Goal: Navigation & Orientation: Find specific page/section

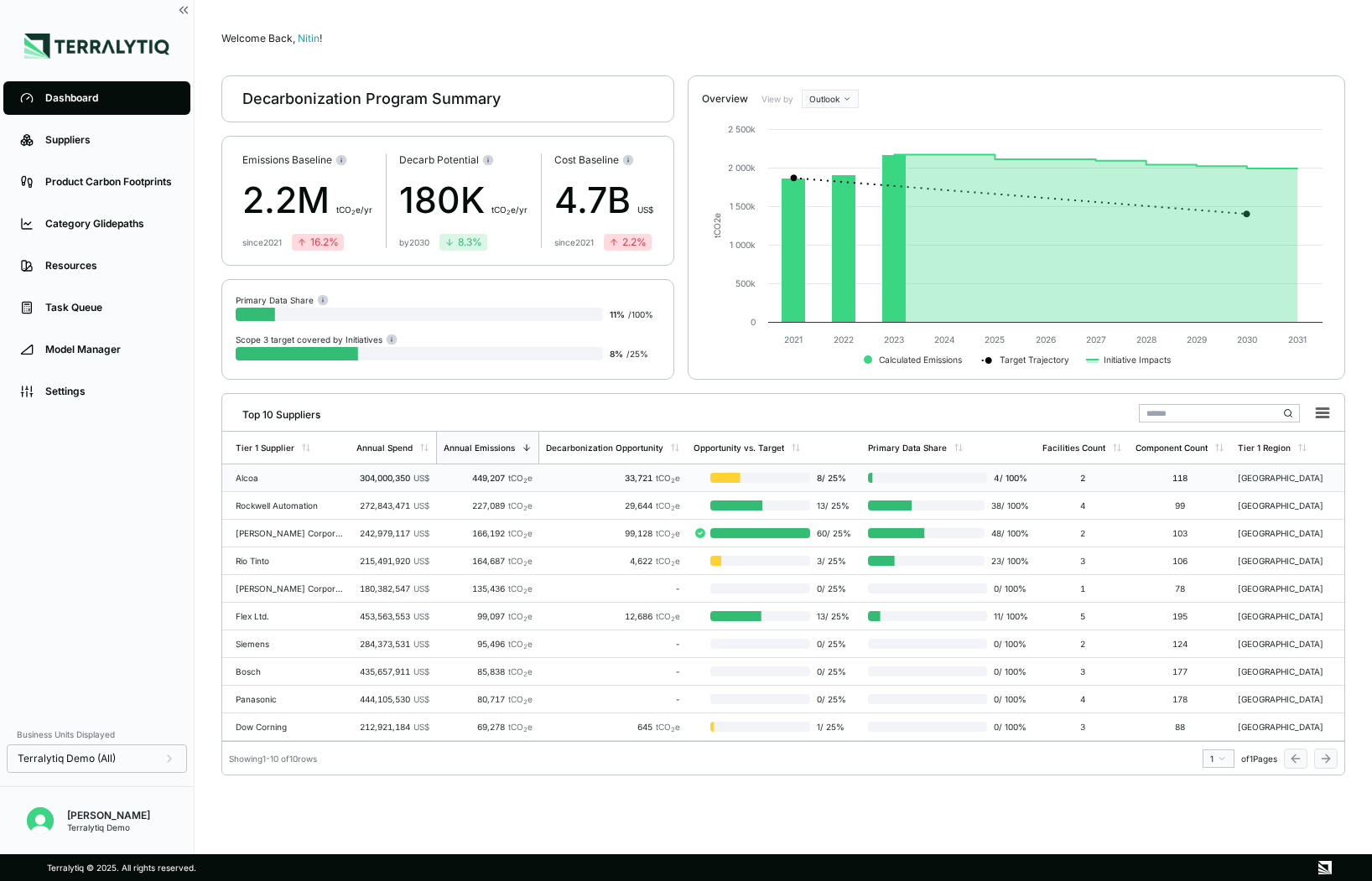
click at [292, 482] on td "Alcoa" at bounding box center [286, 478] width 127 height 28
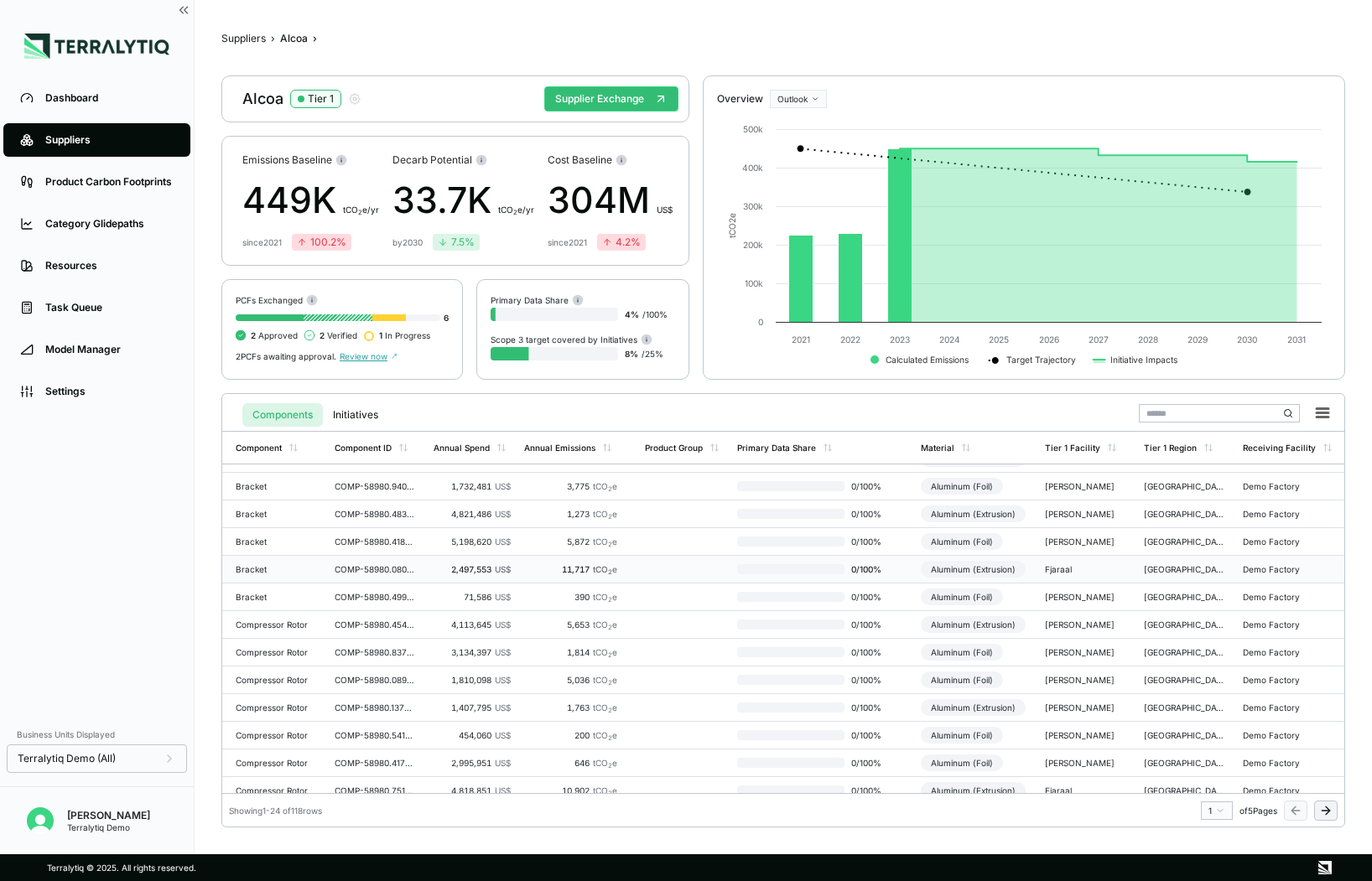
scroll to position [335, 0]
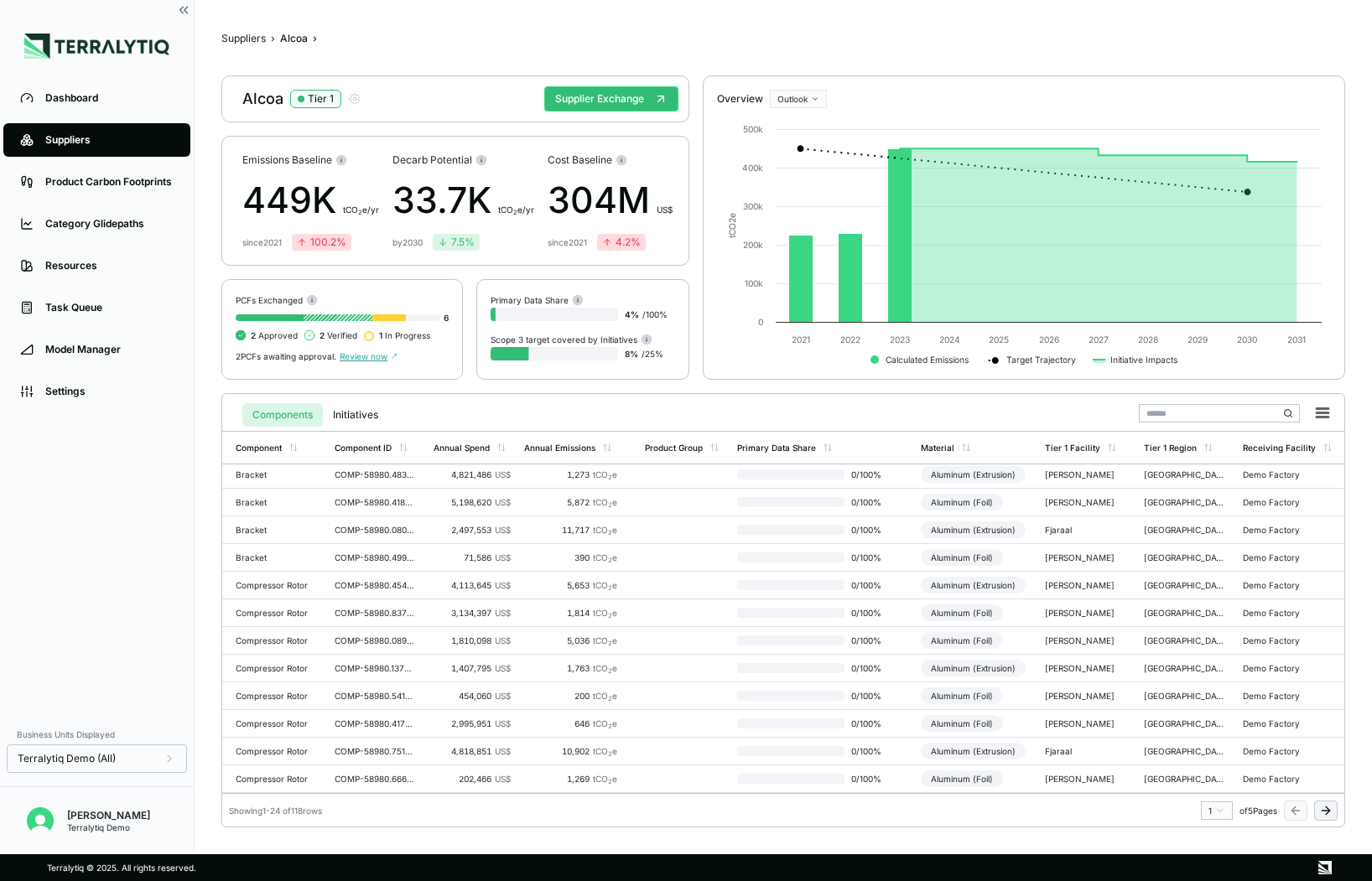
drag, startPoint x: 349, startPoint y: 812, endPoint x: 298, endPoint y: 806, distance: 51.4
click at [291, 812] on div "Showing 1 - 24 of 118 rows 1 of 5 Pages" at bounding box center [783, 806] width 1122 height 27
click at [122, 144] on div "Suppliers" at bounding box center [109, 139] width 128 height 14
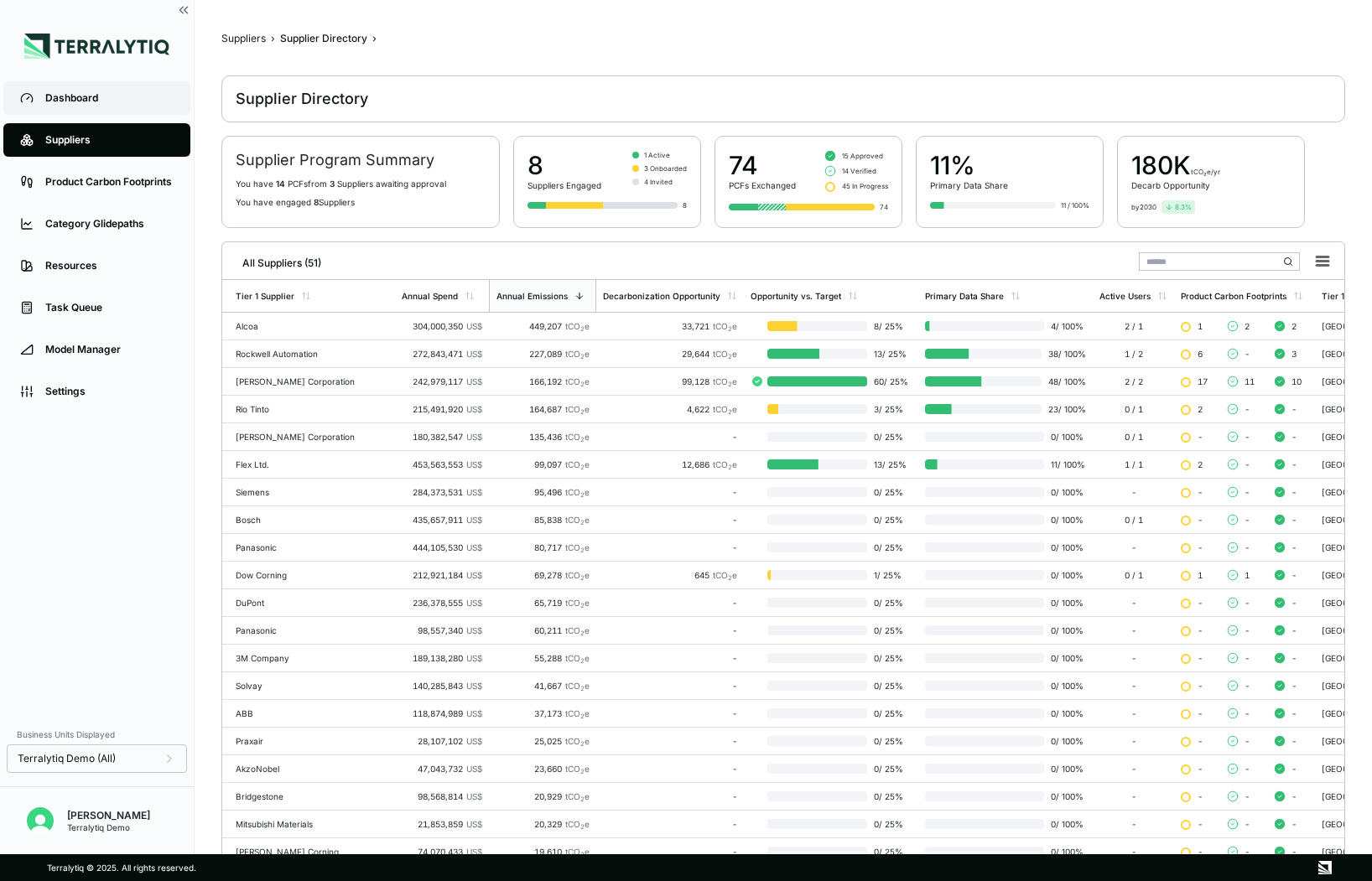
click at [101, 97] on div "Dashboard" at bounding box center [109, 98] width 128 height 14
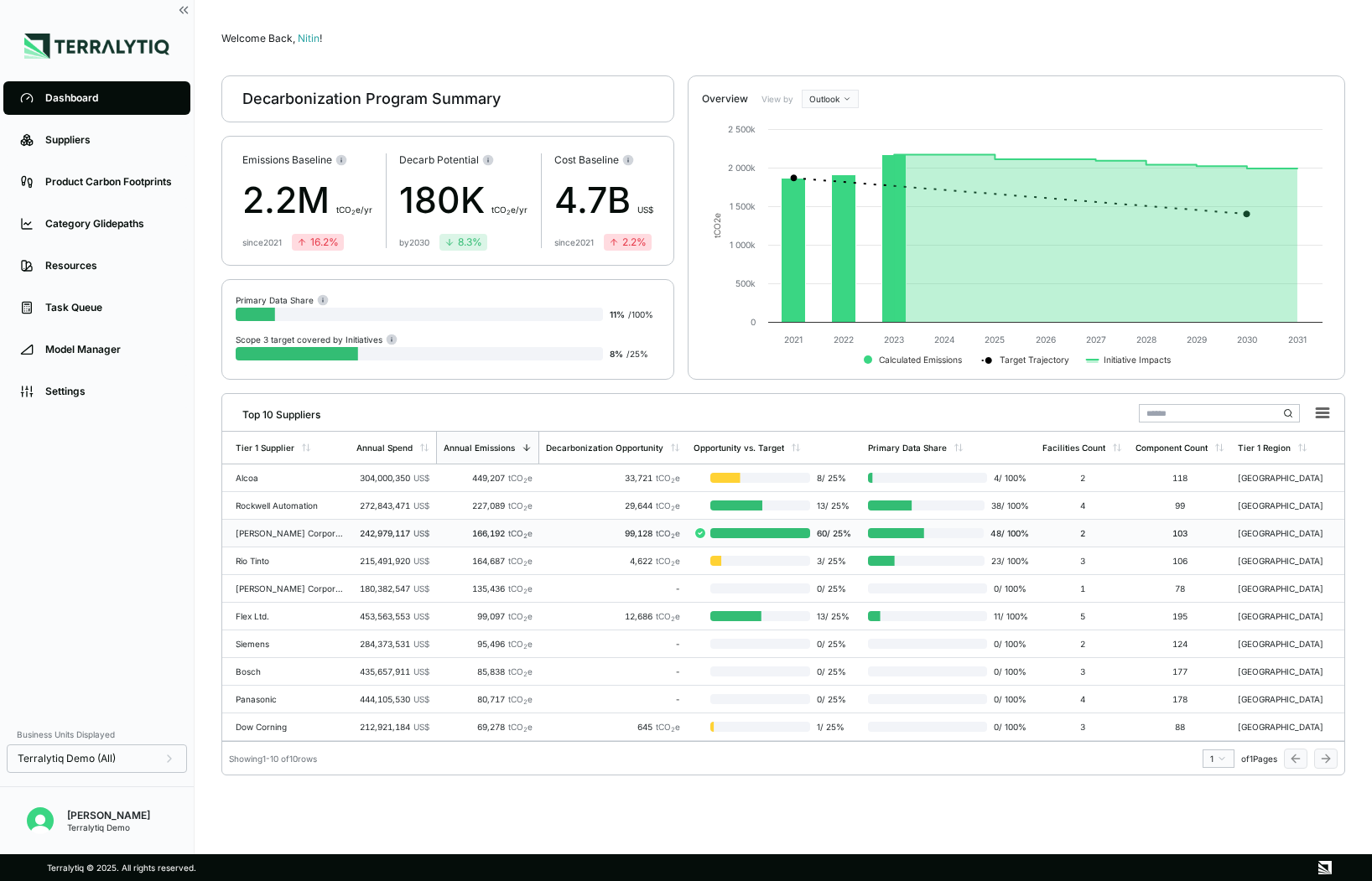
click at [550, 530] on div "99,128 tCO 2 e" at bounding box center [613, 532] width 134 height 10
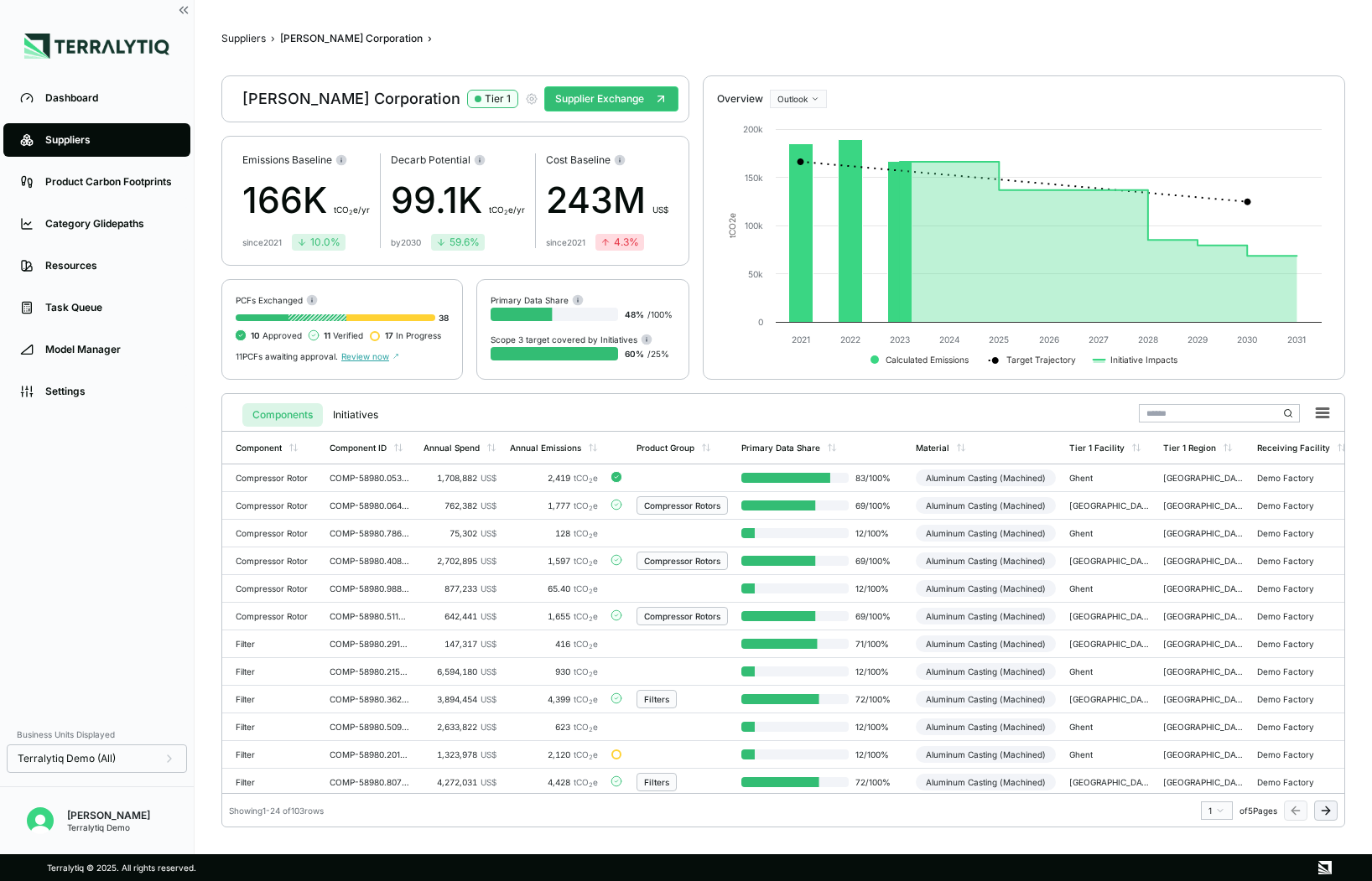
click at [525, 101] on icon "button" at bounding box center [531, 99] width 14 height 14
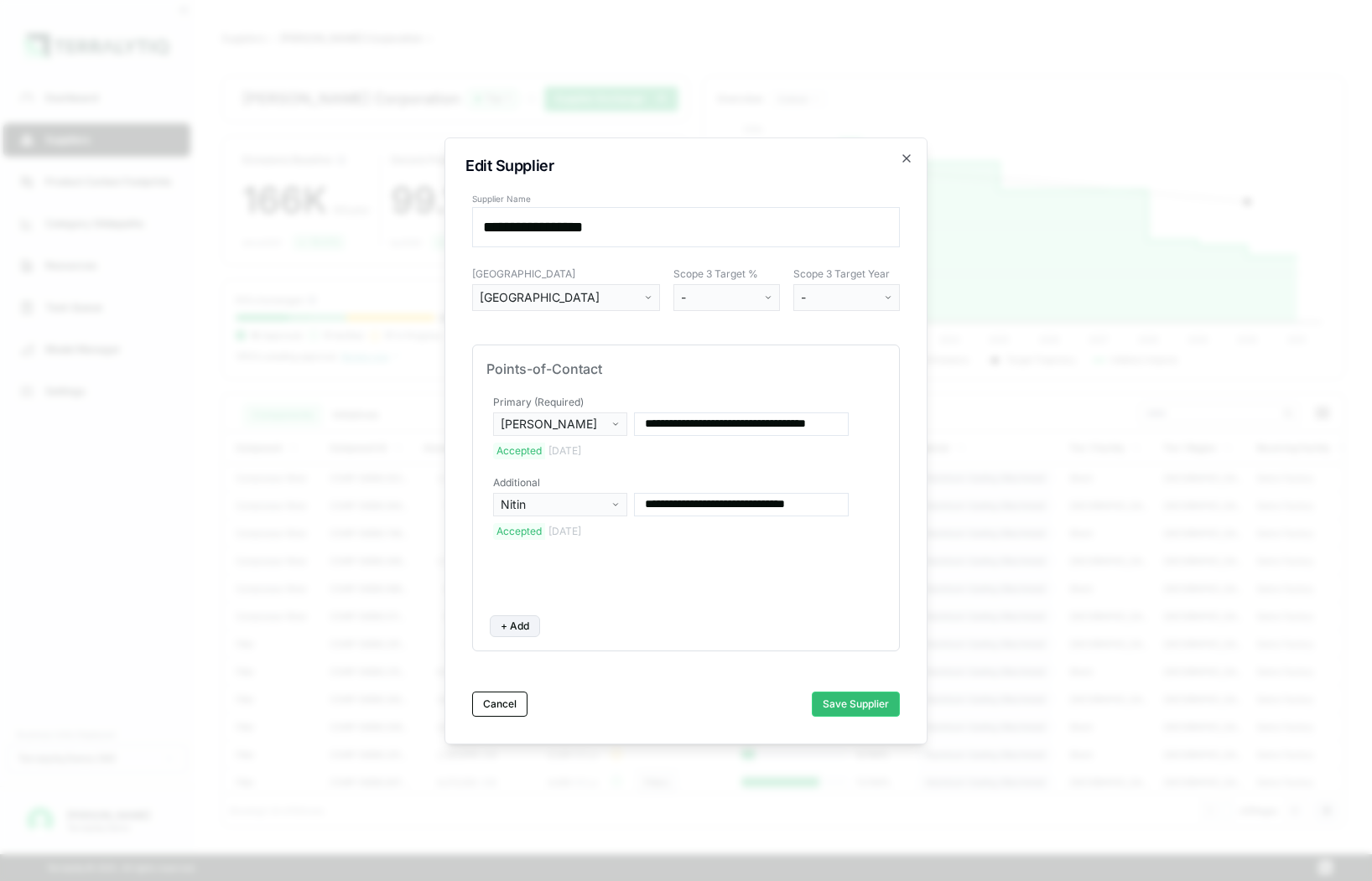
click at [757, 296] on html "Dashboard Suppliers Product Carbon Footprints Category Glidepaths Resources Tas…" at bounding box center [686, 440] width 1372 height 881
click at [841, 301] on html "Dashboard Suppliers Product Carbon Footprints Category Glidepaths Resources Tas…" at bounding box center [686, 440] width 1372 height 881
click at [876, 299] on html "Dashboard Suppliers Product Carbon Footprints Category Glidepaths Resources Tas…" at bounding box center [686, 440] width 1372 height 881
click at [905, 159] on icon "button" at bounding box center [906, 158] width 6 height 6
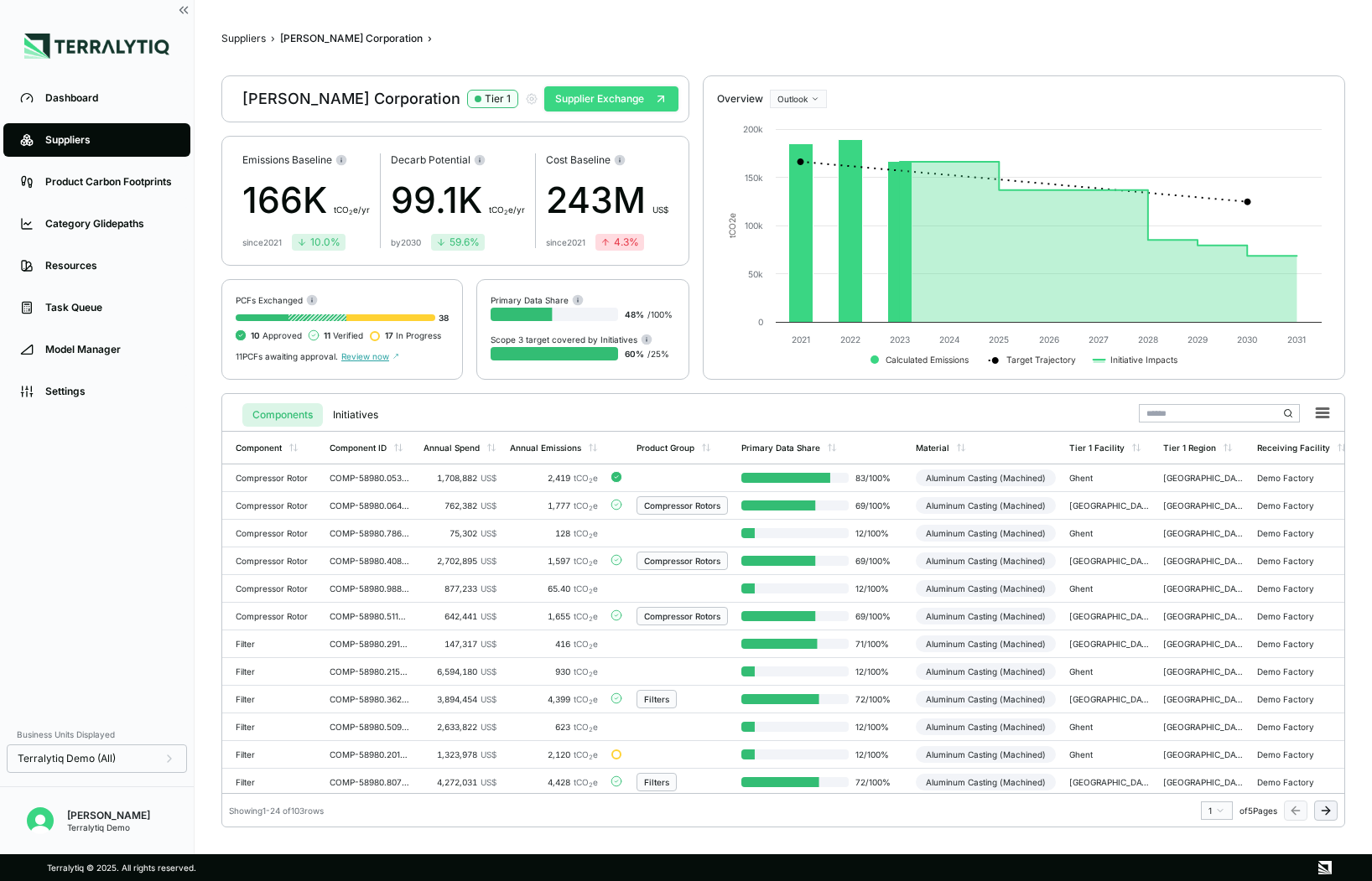
click at [623, 102] on button "Supplier Exchange" at bounding box center [611, 99] width 134 height 25
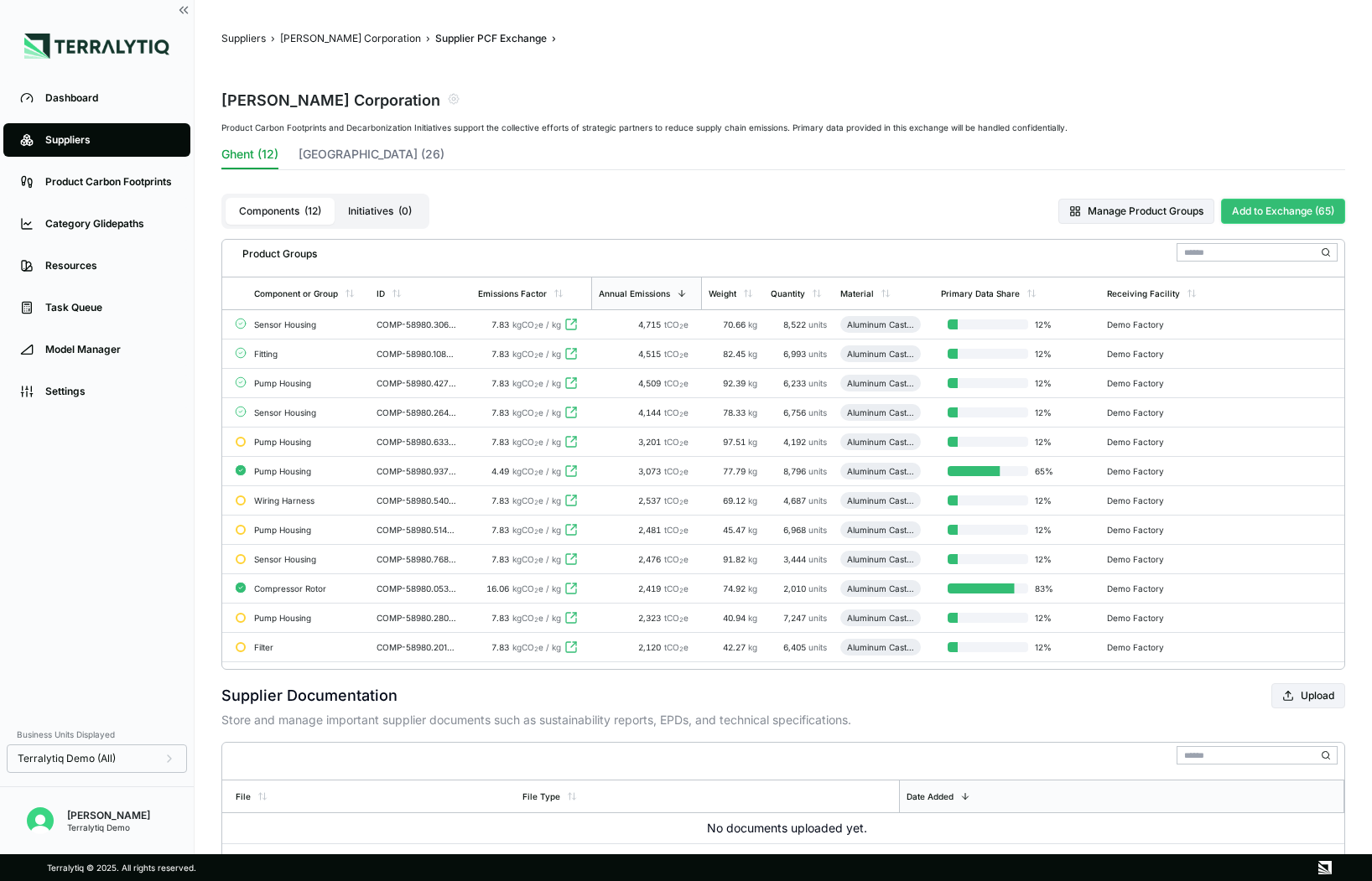
click at [1253, 205] on button "Add to Exchange (65)" at bounding box center [1283, 210] width 124 height 25
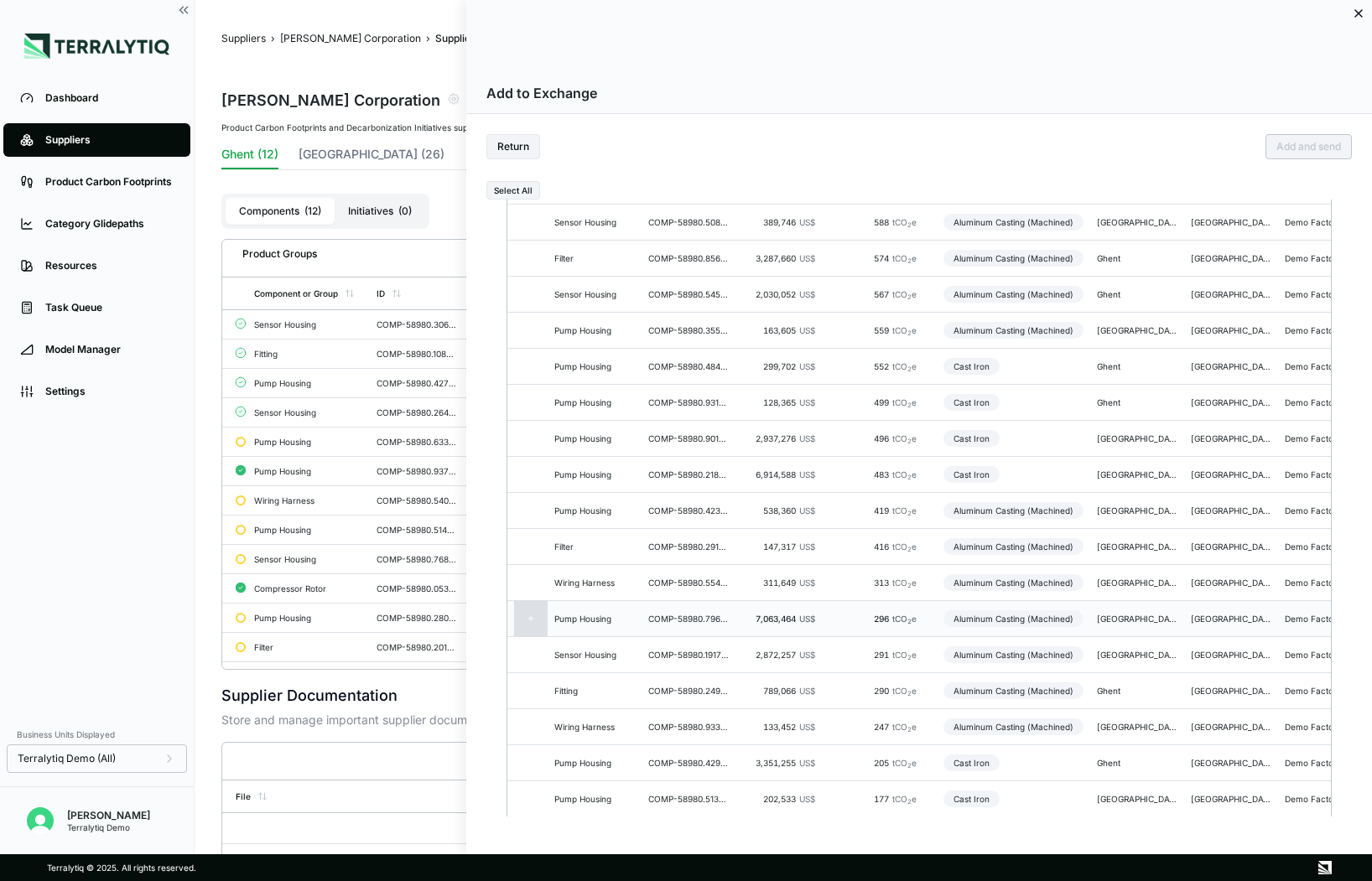
scroll to position [1244, 0]
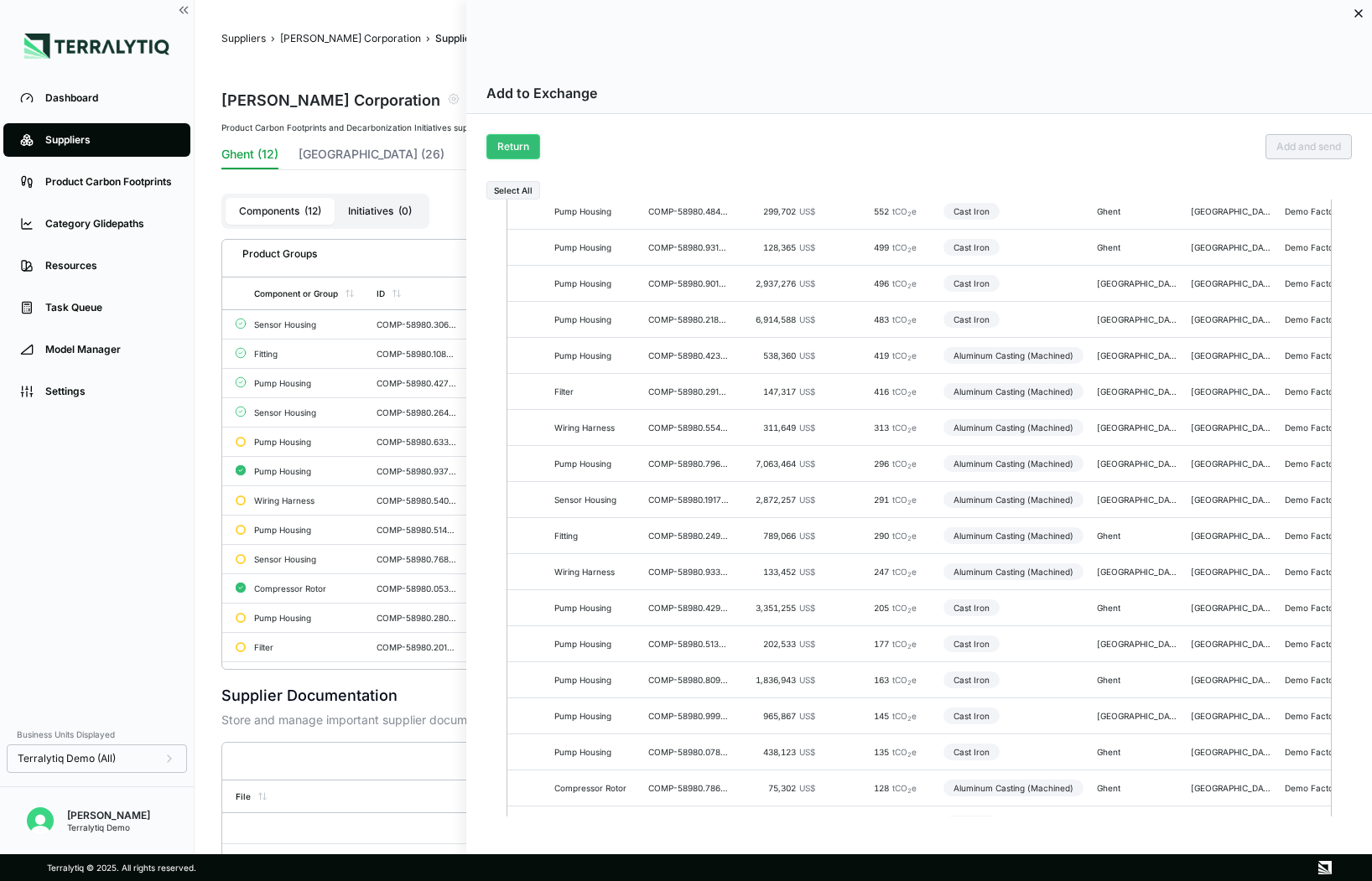
click at [519, 147] on button "Return" at bounding box center [513, 146] width 54 height 25
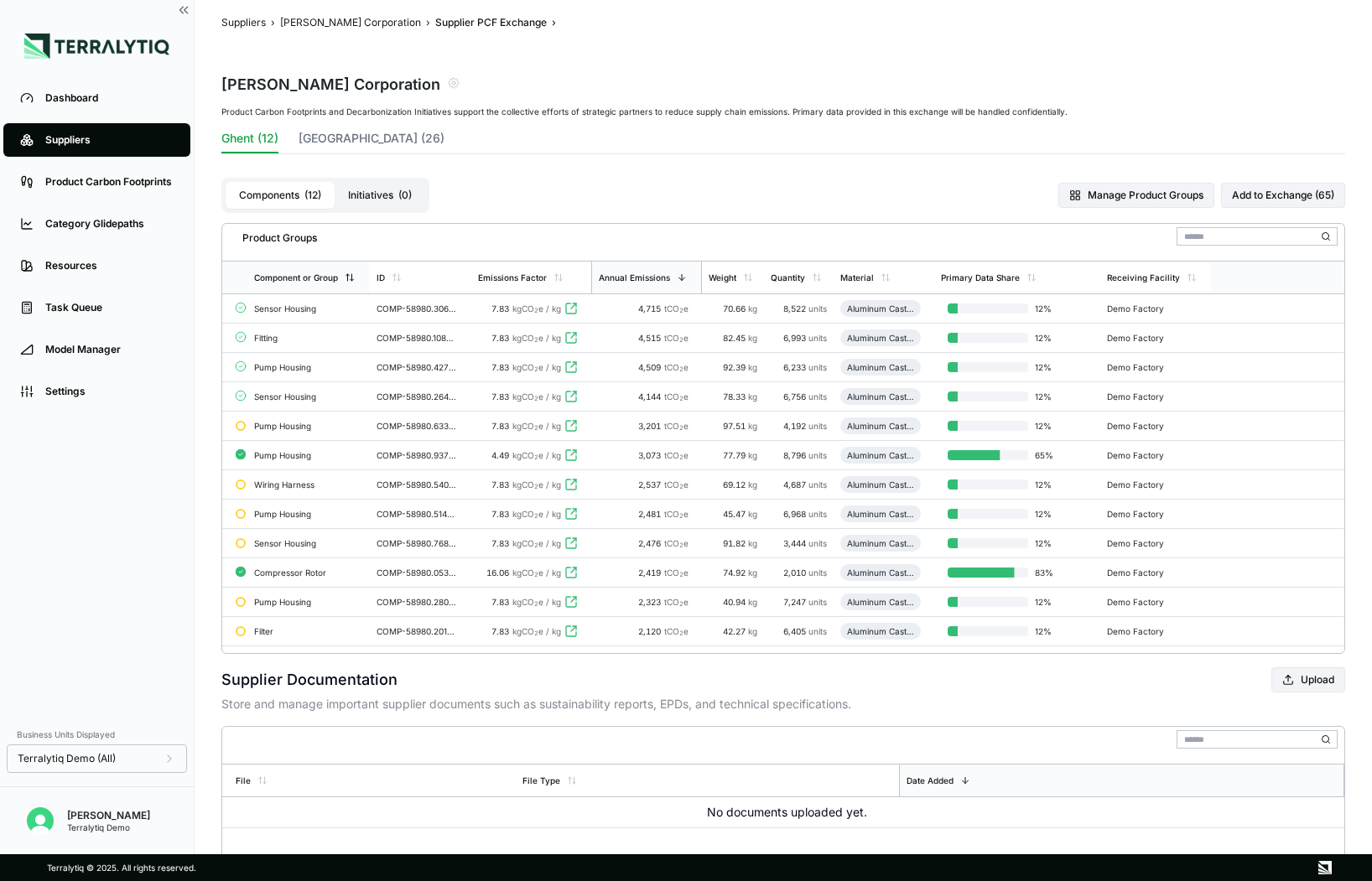
scroll to position [17, 0]
click at [326, 307] on div "Sensor Housing" at bounding box center [308, 307] width 109 height 10
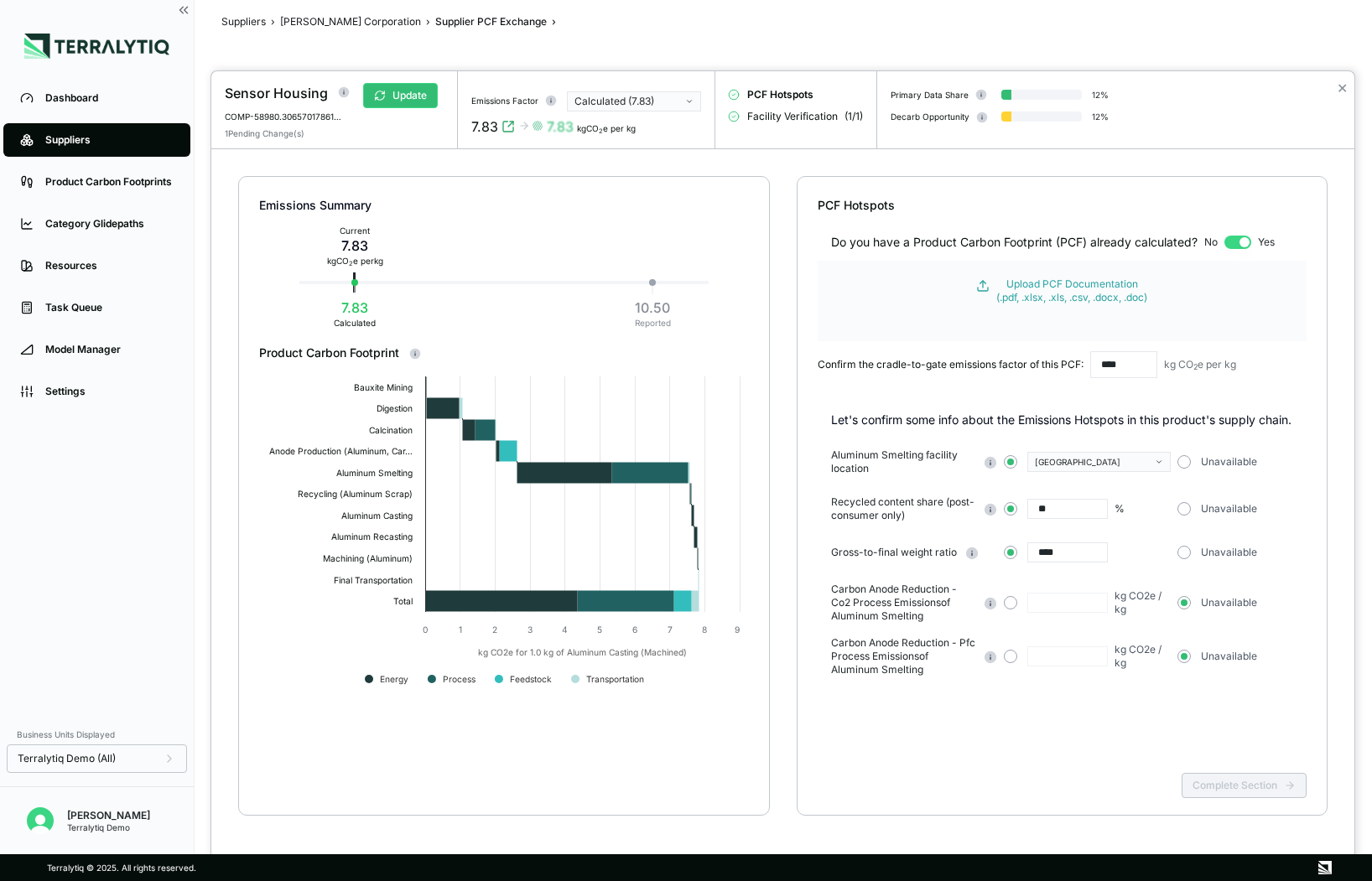
drag, startPoint x: 805, startPoint y: 116, endPoint x: 818, endPoint y: 116, distance: 13.0
click at [806, 116] on span "Facility Verification" at bounding box center [793, 116] width 90 height 14
click at [1234, 243] on button "button" at bounding box center [1237, 242] width 27 height 14
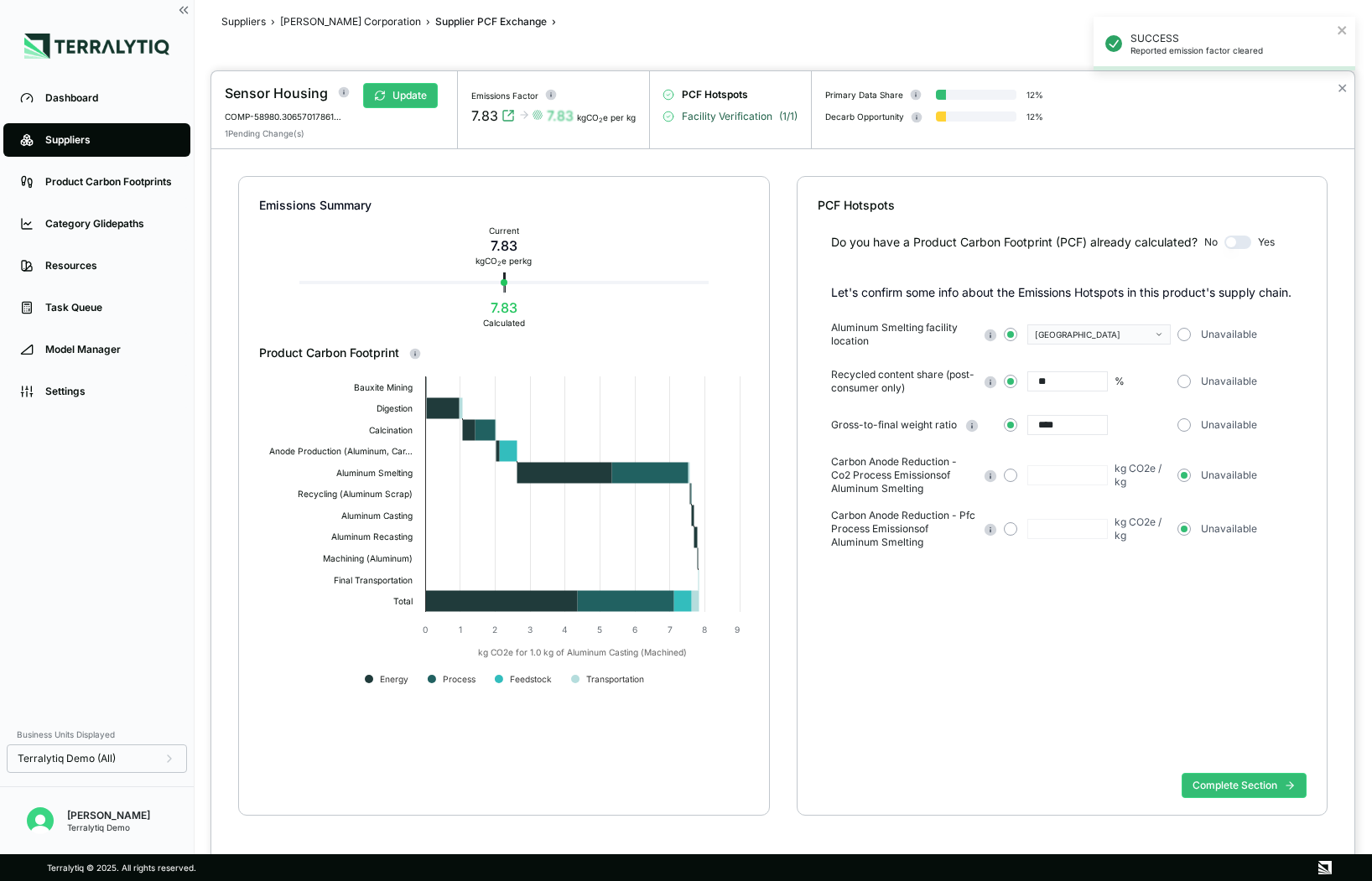
click at [729, 120] on span "Facility Verification" at bounding box center [727, 116] width 90 height 14
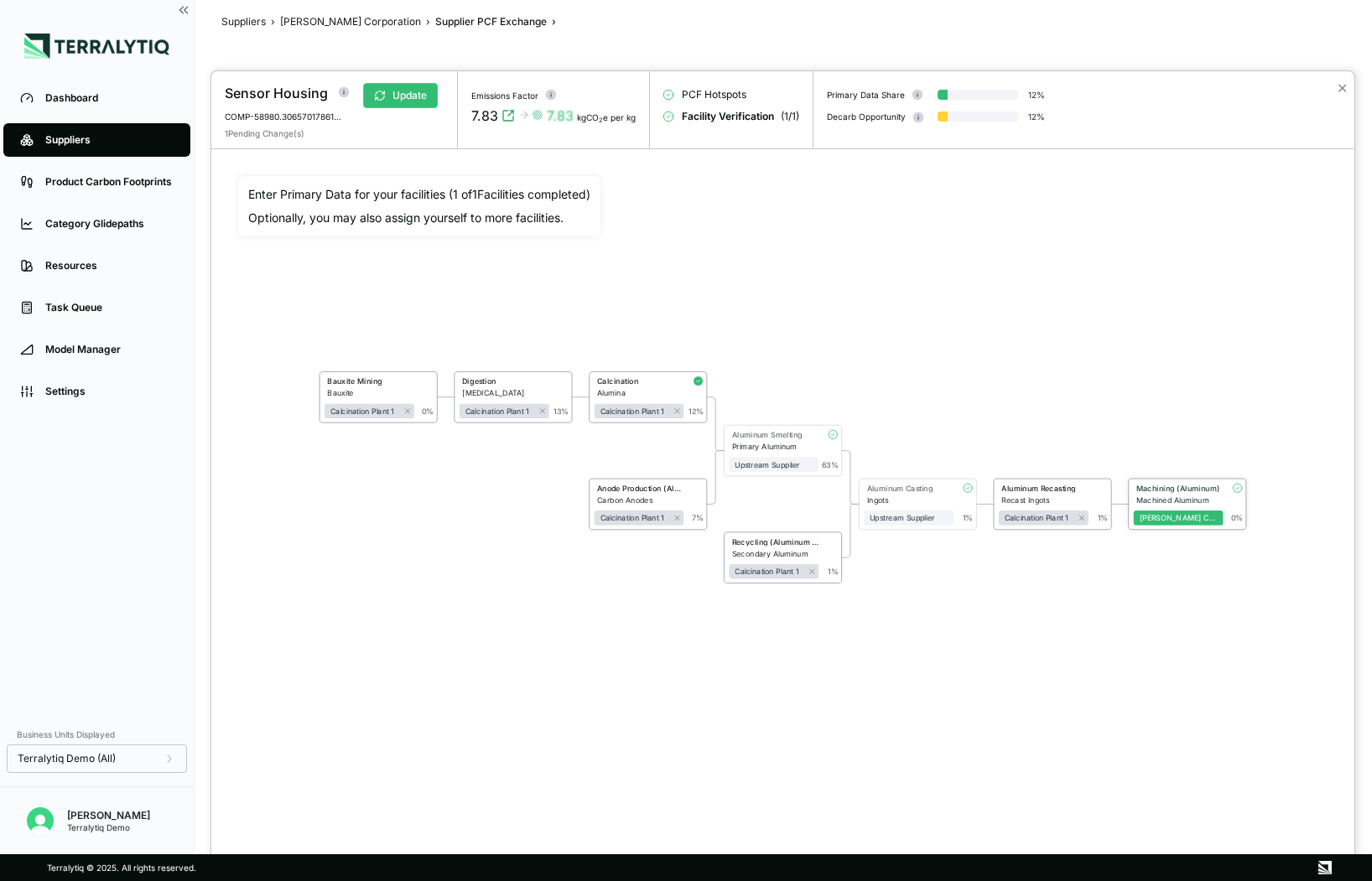
click at [1153, 488] on div "Machining (Aluminum)" at bounding box center [1177, 488] width 83 height 9
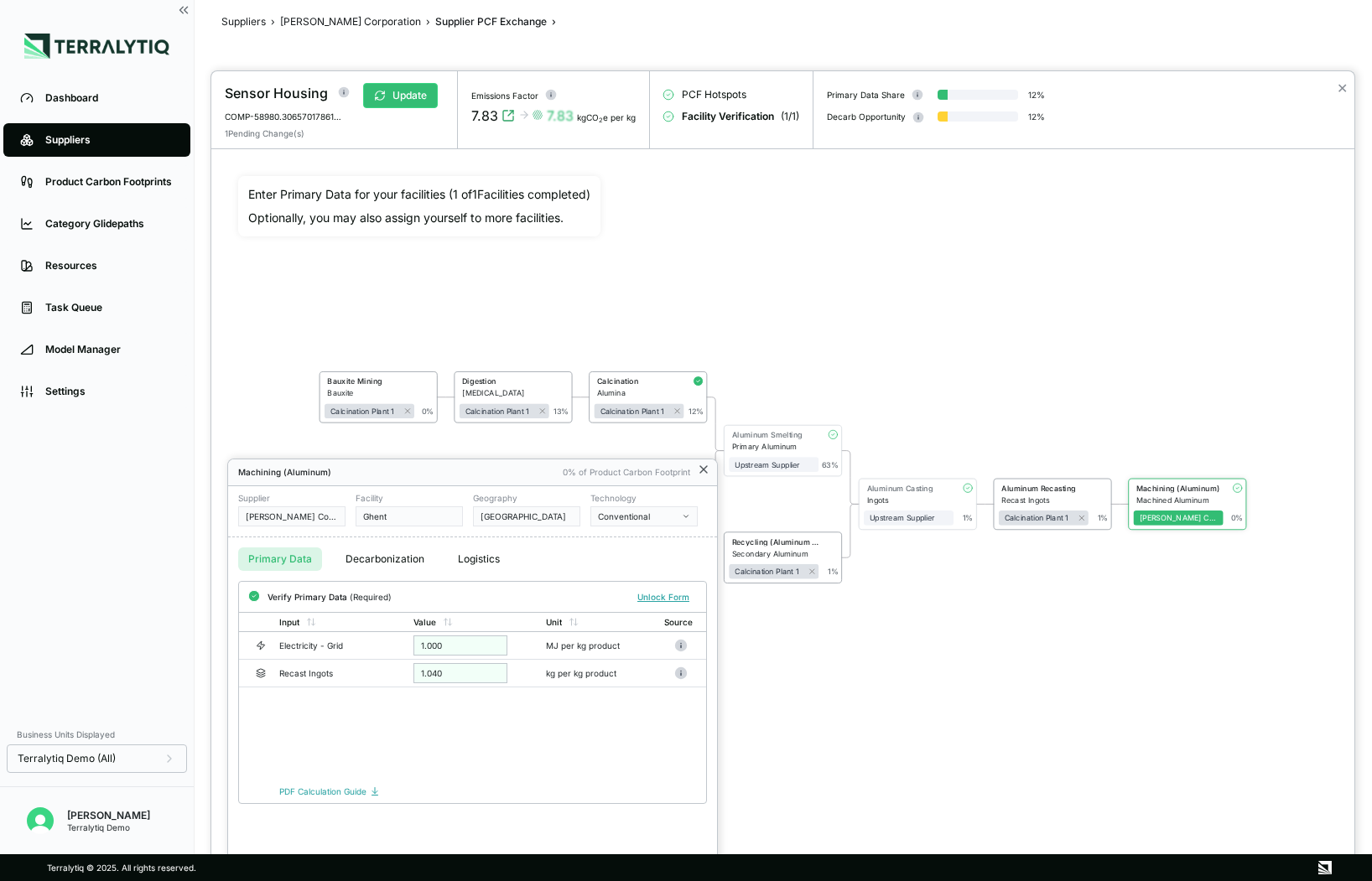
click at [704, 471] on icon at bounding box center [703, 470] width 14 height 14
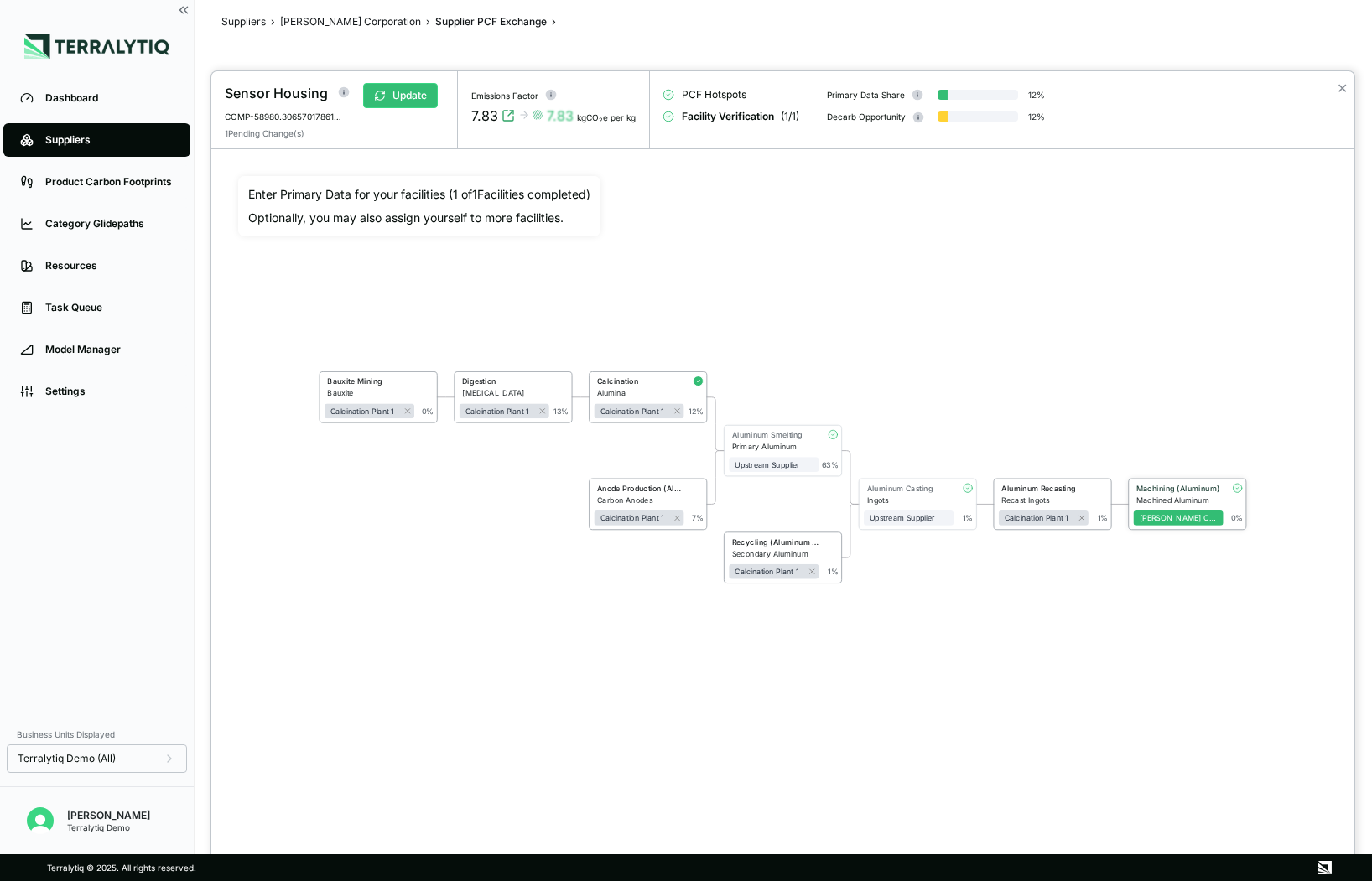
click at [1160, 494] on div "Machining (Aluminum)" at bounding box center [1176, 489] width 87 height 12
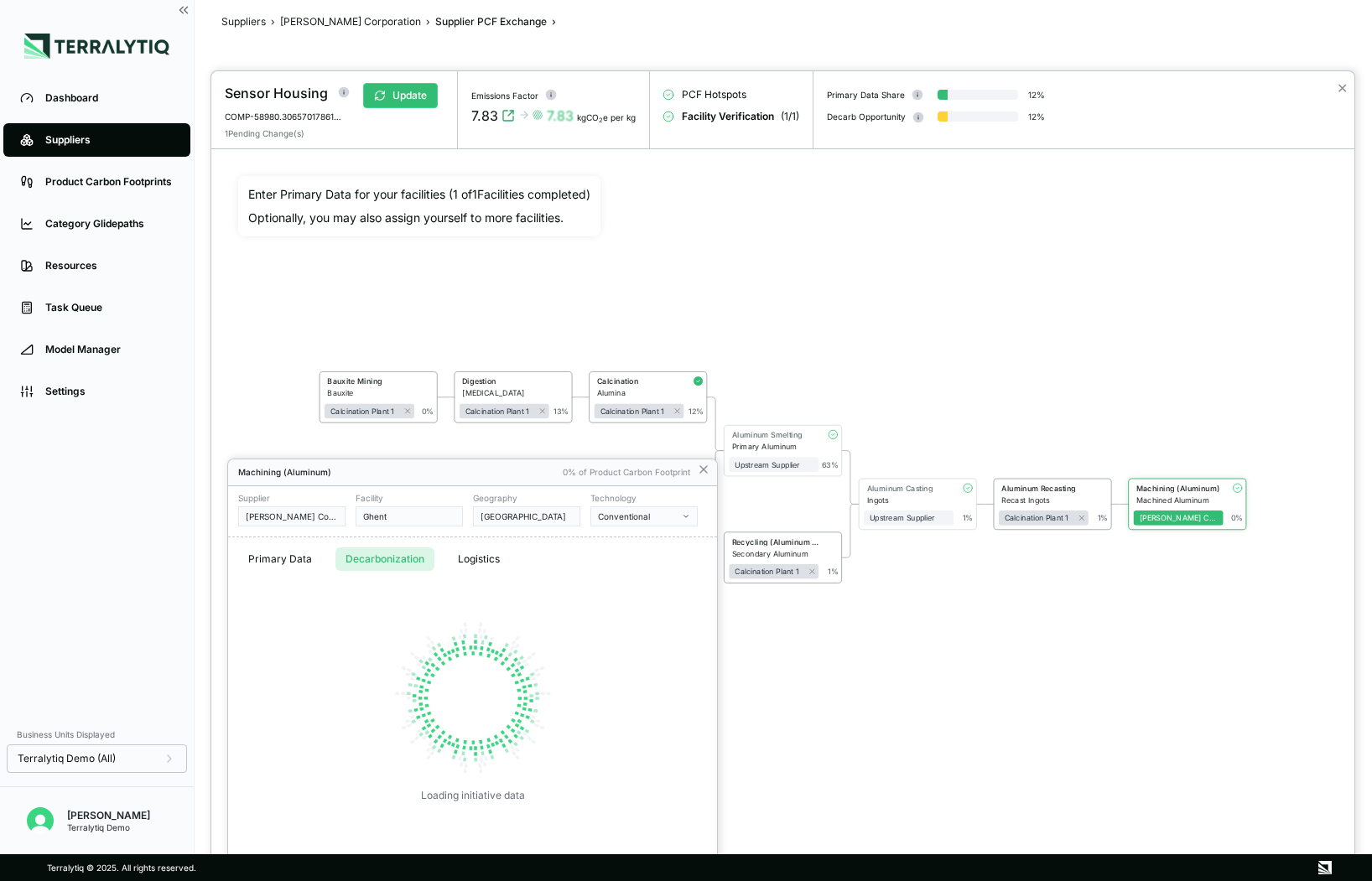
click at [400, 555] on button "Decarbonization" at bounding box center [384, 558] width 99 height 23
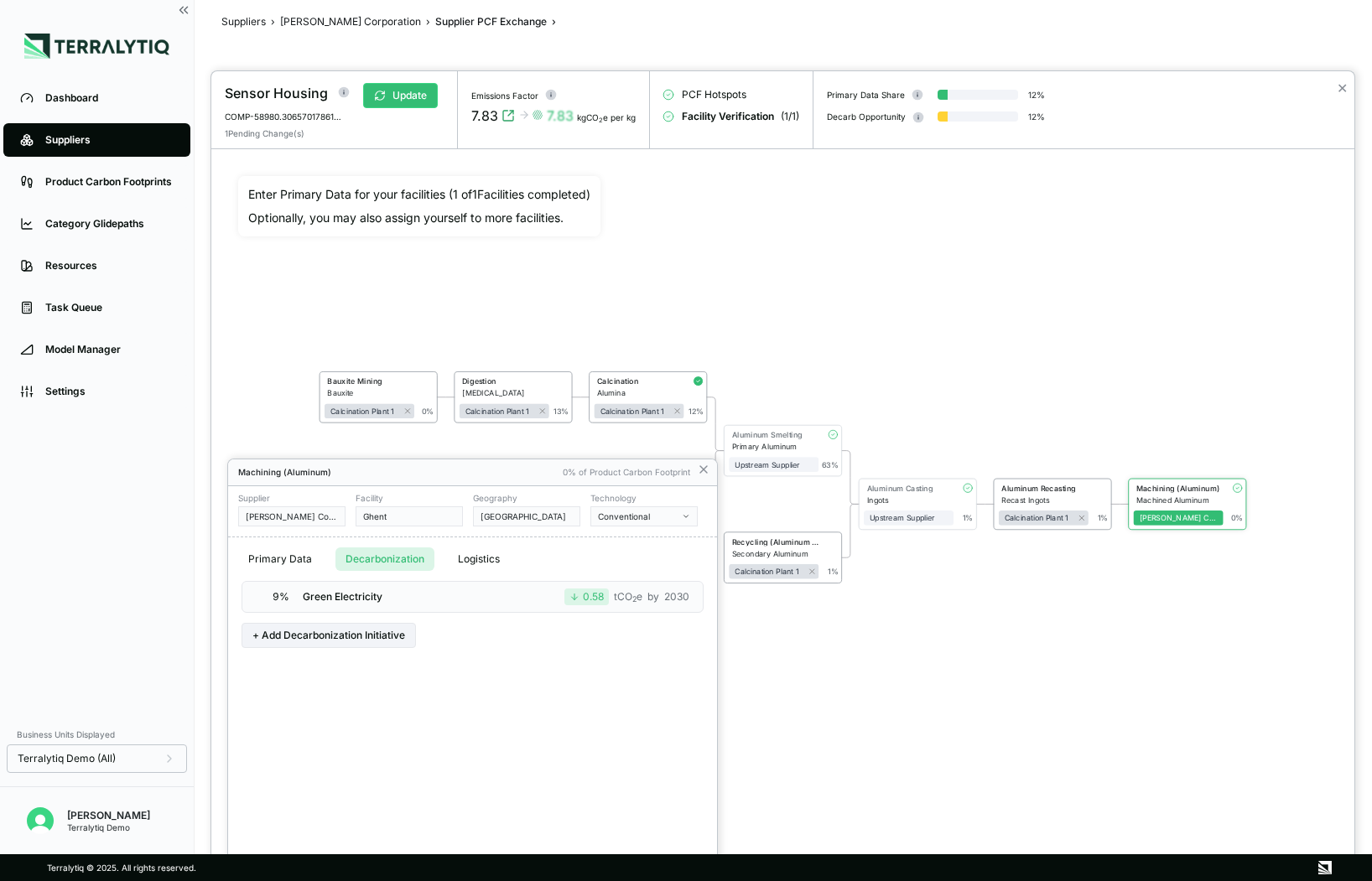
click at [1339, 87] on div at bounding box center [782, 476] width 1143 height 810
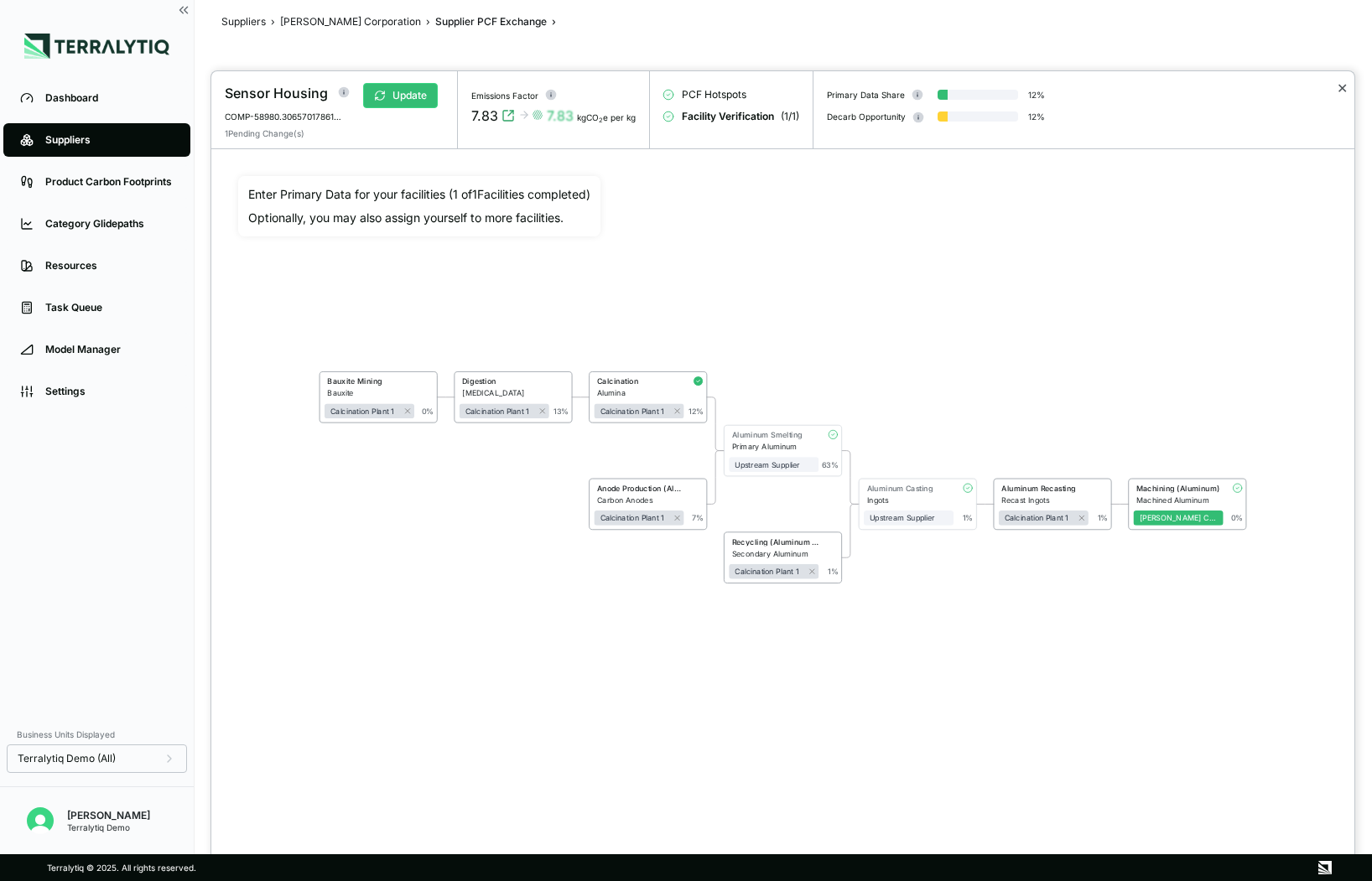
click at [1342, 88] on button "✕" at bounding box center [1342, 89] width 11 height 20
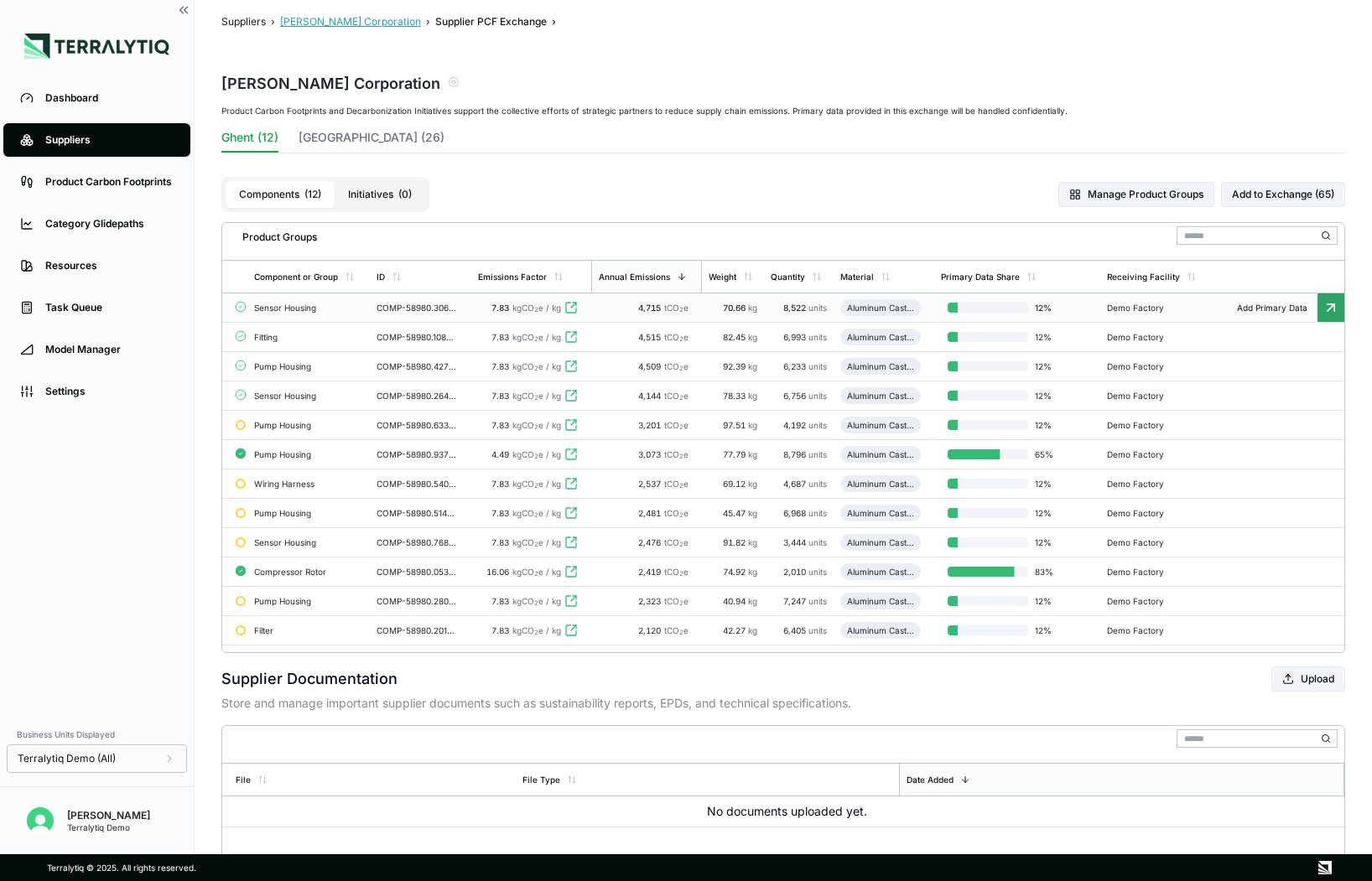
click at [339, 18] on button "[PERSON_NAME] Corporation" at bounding box center [351, 21] width 141 height 14
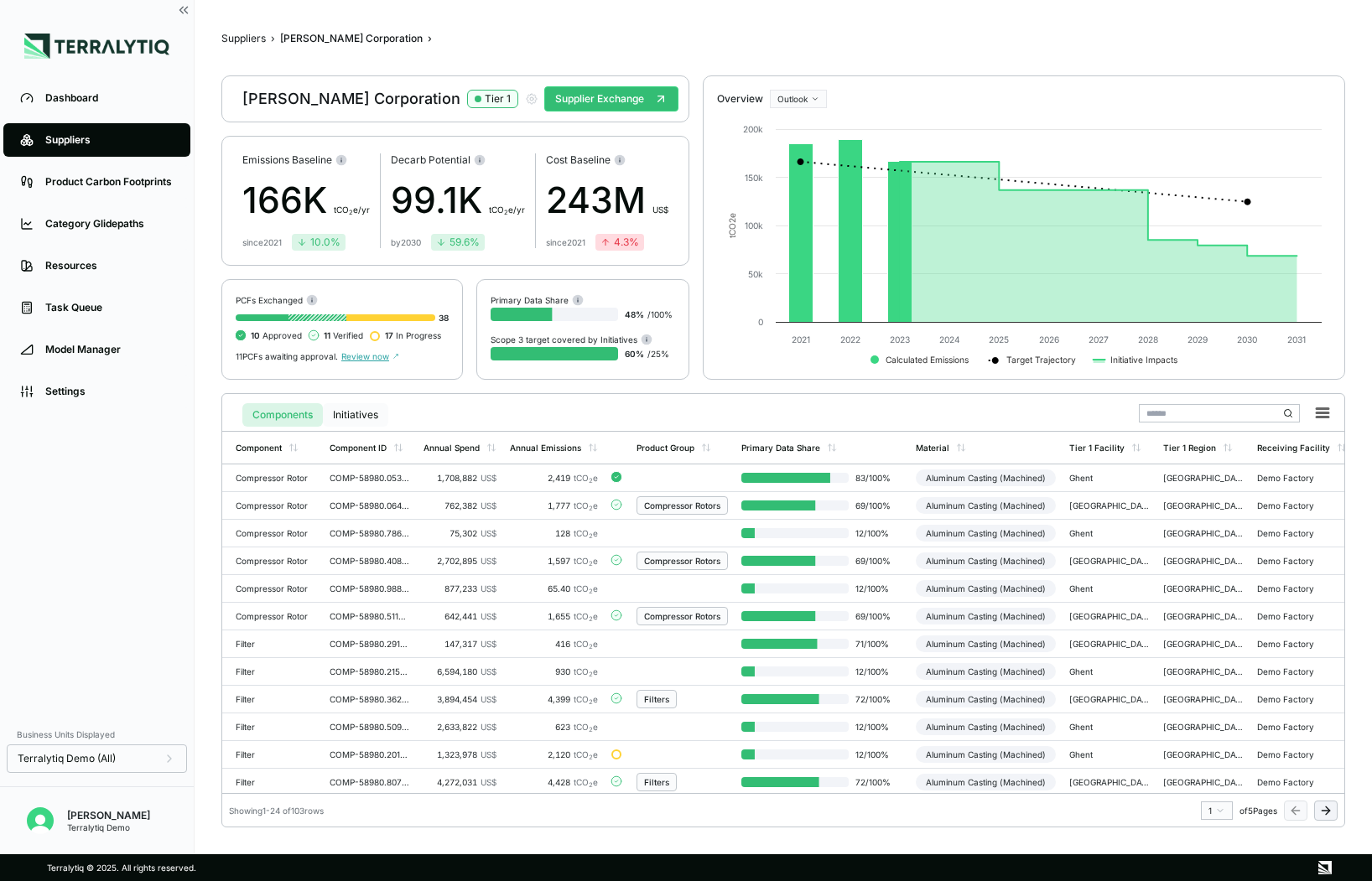
click at [376, 411] on button "Initiatives" at bounding box center [355, 414] width 66 height 23
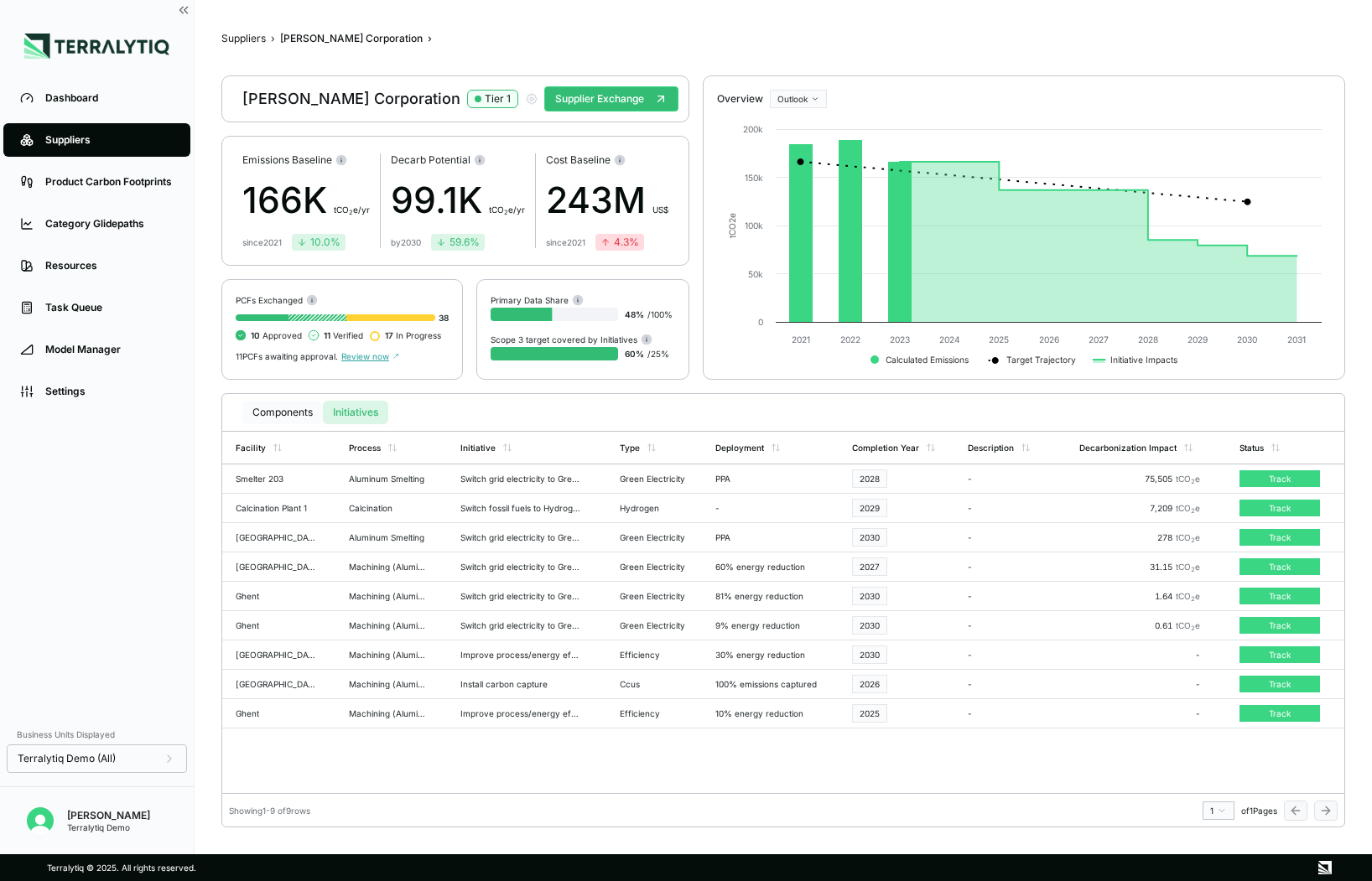
click at [307, 411] on button "Components" at bounding box center [282, 411] width 80 height 23
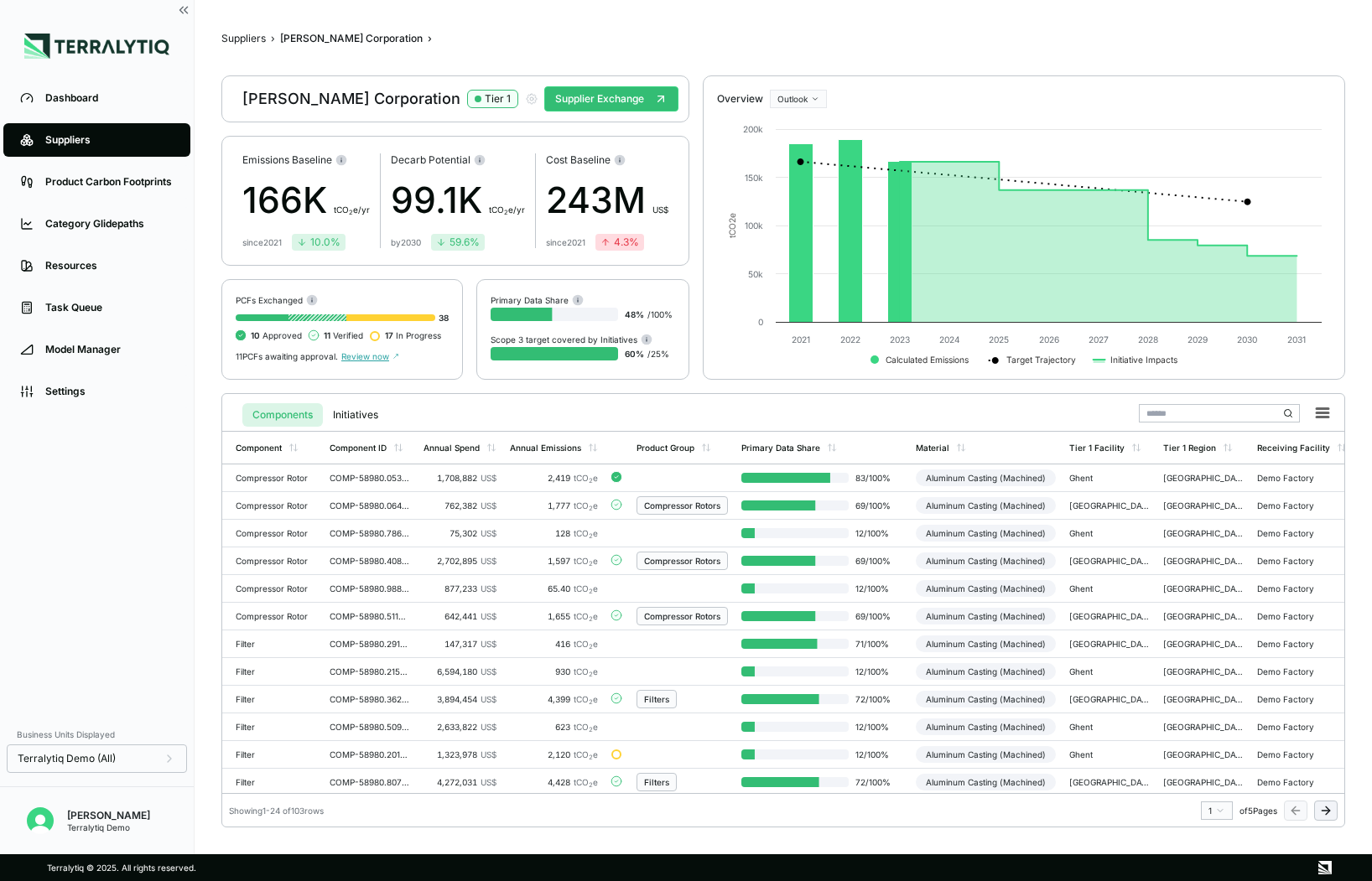
click at [83, 140] on div "Suppliers" at bounding box center [109, 139] width 128 height 14
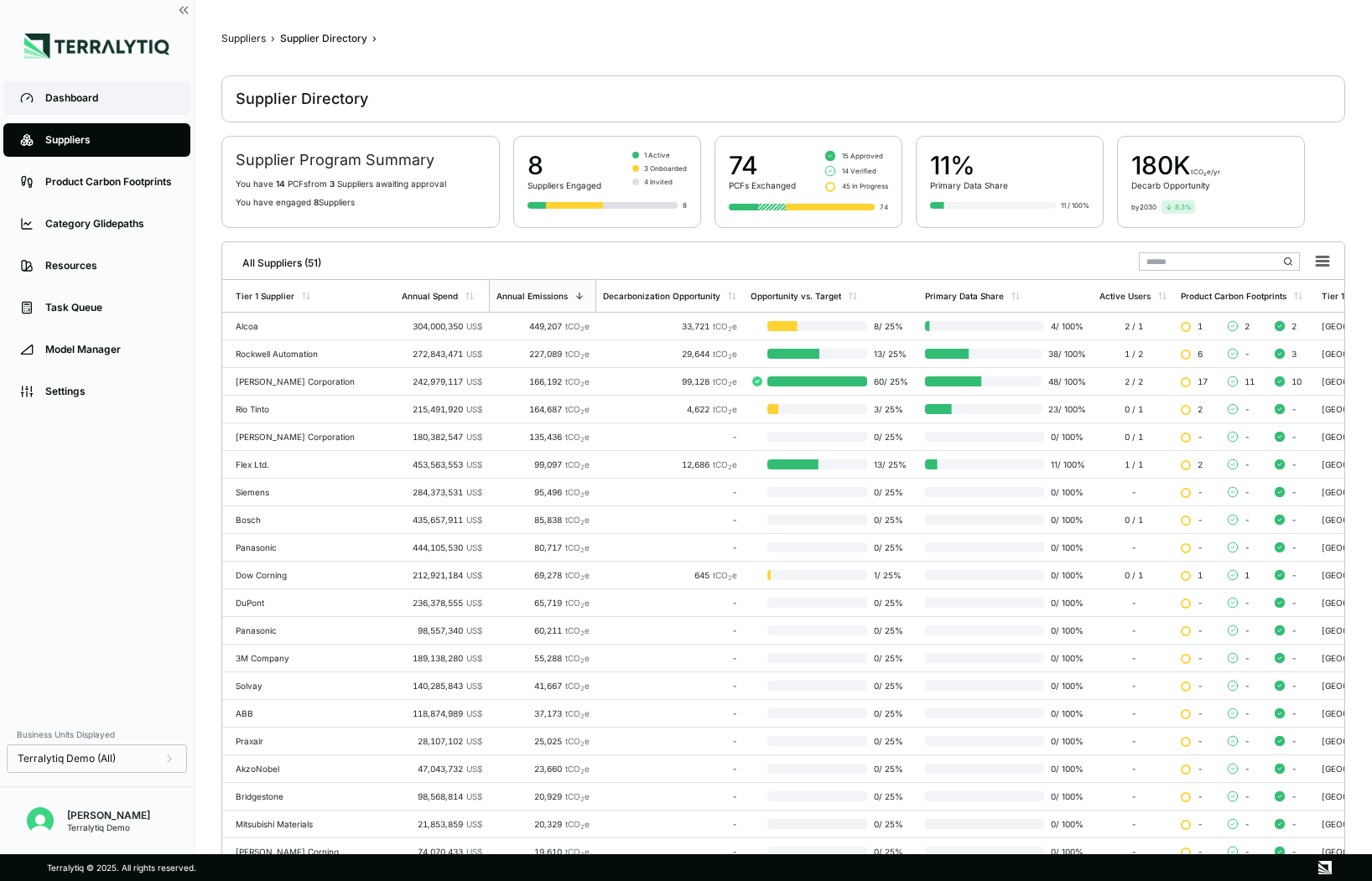
click at [107, 103] on div "Dashboard" at bounding box center [109, 98] width 128 height 14
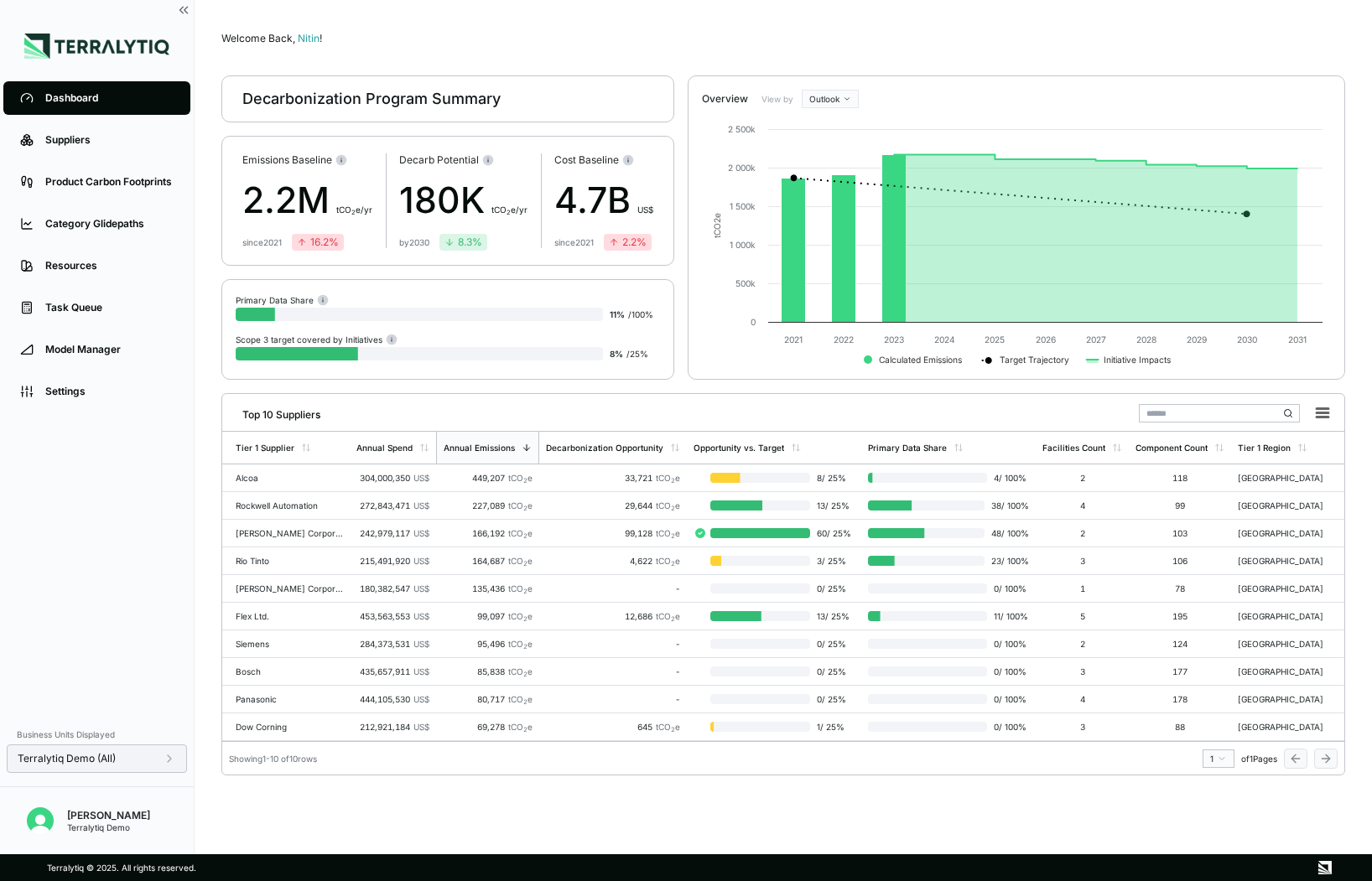
click at [113, 765] on span "Terralytiq Demo (All)" at bounding box center [66, 758] width 98 height 14
click at [239, 695] on icon at bounding box center [242, 696] width 10 height 10
click at [258, 722] on div at bounding box center [256, 717] width 14 height 14
click at [138, 578] on div "Dashboard Suppliers Product Carbon Footprints Category Glidepaths Resources Tas…" at bounding box center [97, 398] width 194 height 640
click at [89, 268] on div "Resources" at bounding box center [109, 266] width 128 height 14
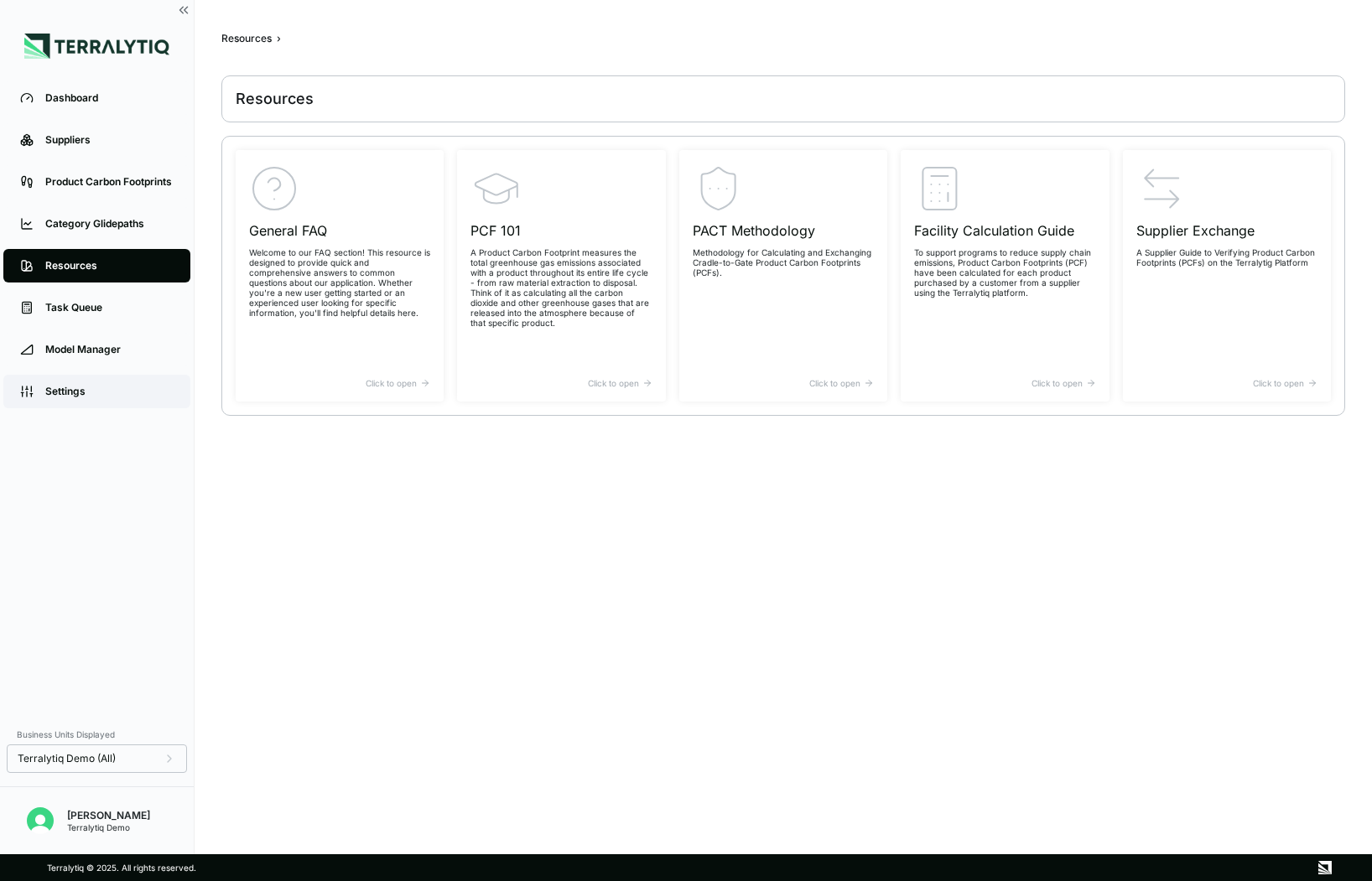
click at [88, 396] on div "Settings" at bounding box center [109, 391] width 128 height 14
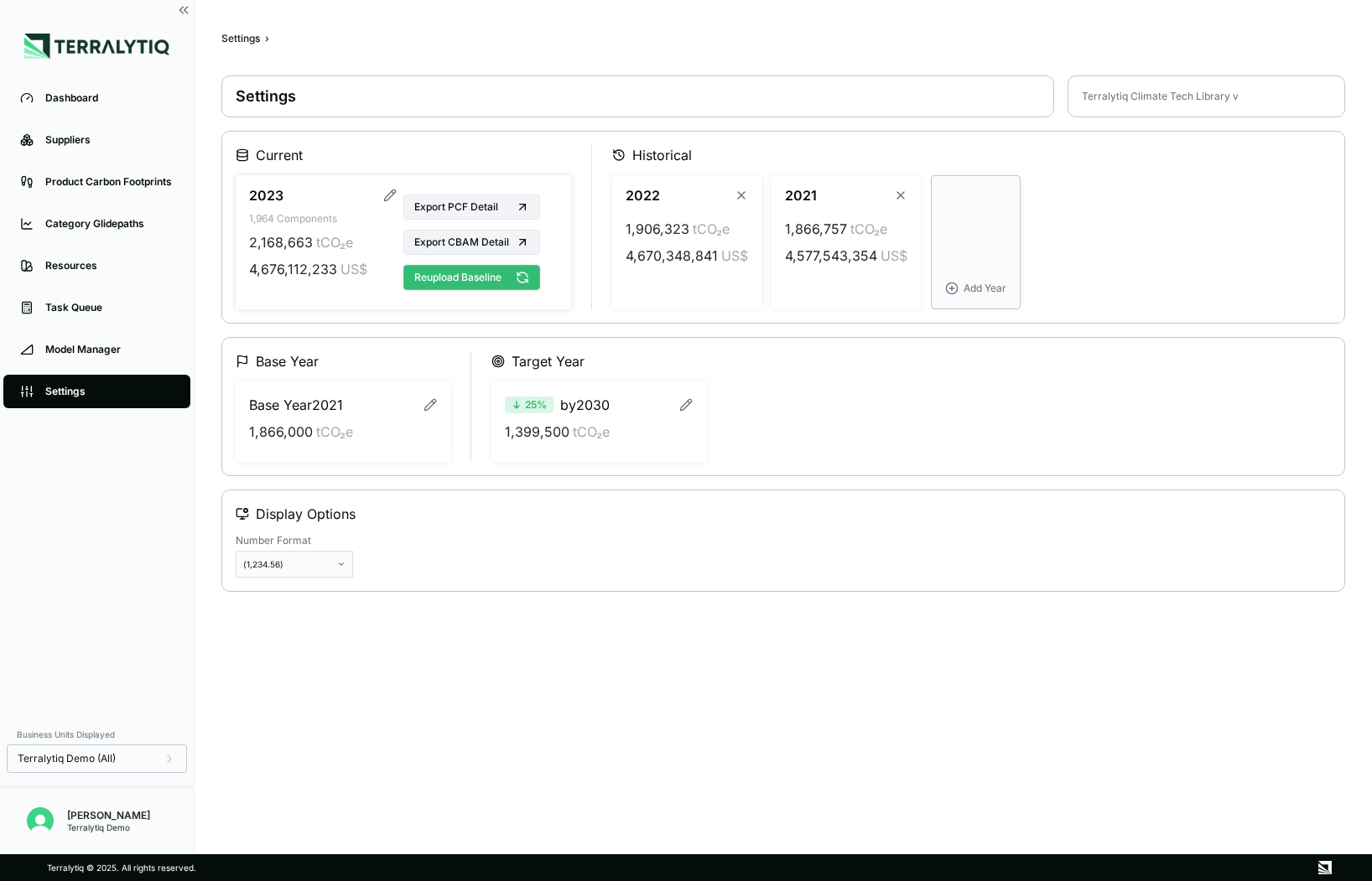
click at [457, 278] on button "Reupload Baseline" at bounding box center [471, 277] width 137 height 25
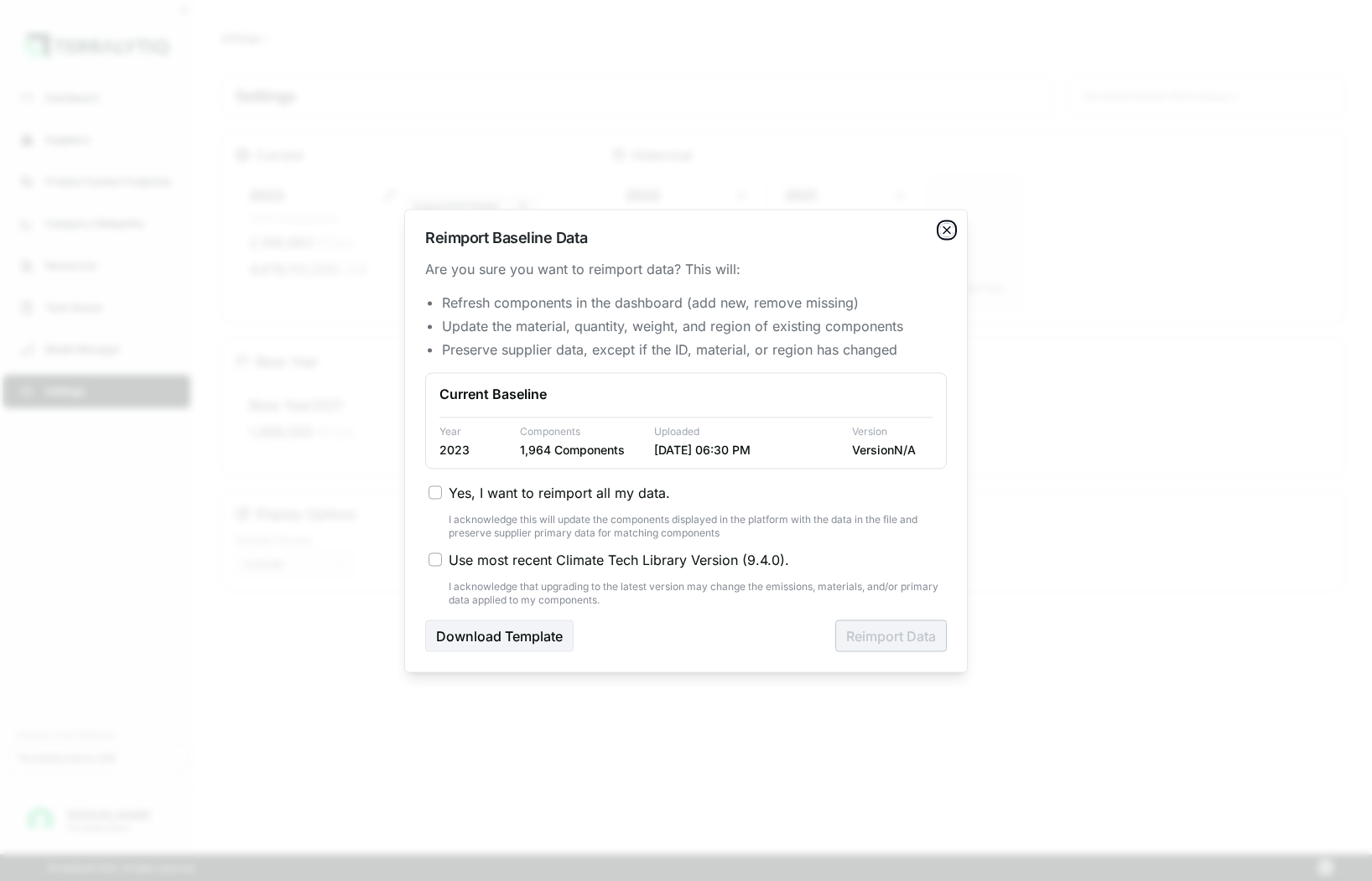
click at [950, 230] on icon "button" at bounding box center [947, 230] width 14 height 14
